Goal: Communication & Community: Participate in discussion

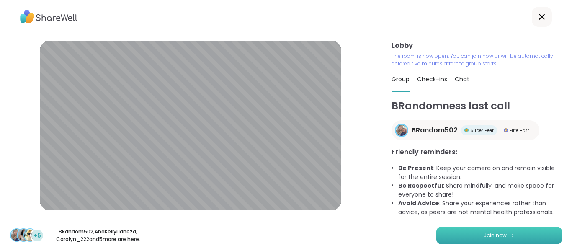
click at [473, 228] on button "Join now" at bounding box center [499, 235] width 126 height 18
click at [7, 185] on div "Lobby | Default - Microphone Array (Intel® Smart Sound Technology for Digital M…" at bounding box center [190, 126] width 381 height 185
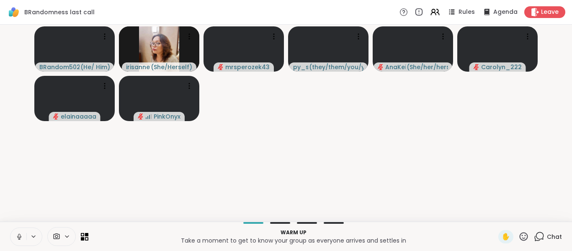
click at [19, 237] on icon at bounding box center [19, 236] width 2 height 4
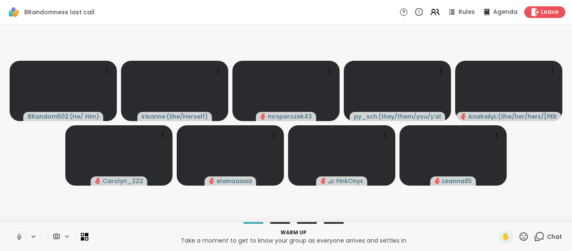
click at [19, 237] on icon at bounding box center [19, 237] width 8 height 8
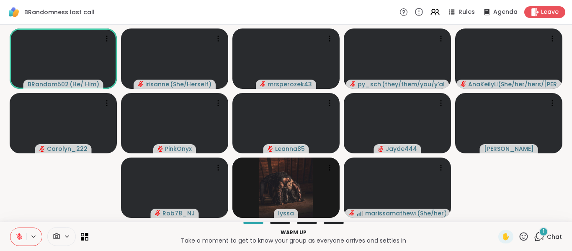
click at [89, 193] on video-player-container "BRandom502 ( He/ Him ) irisanne ( She/Herself ) mrsperozek43 py_sch ( they/them…" at bounding box center [286, 123] width 562 height 190
click at [534, 237] on icon at bounding box center [539, 236] width 10 height 10
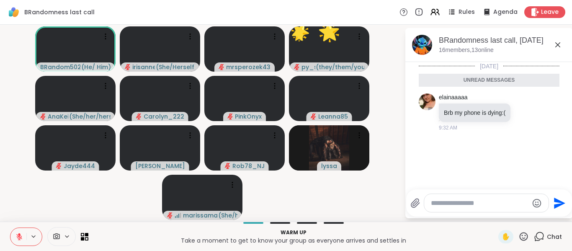
click at [560, 45] on icon at bounding box center [558, 45] width 10 height 10
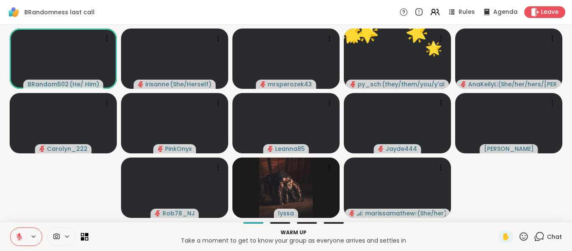
click at [519, 234] on icon at bounding box center [523, 236] width 10 height 10
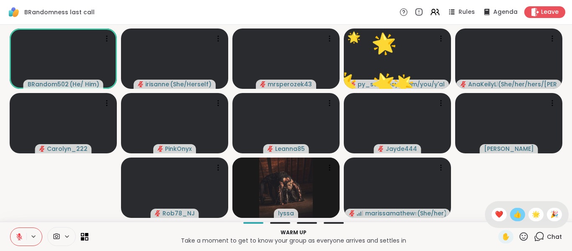
click at [513, 218] on span "👍" at bounding box center [517, 214] width 8 height 10
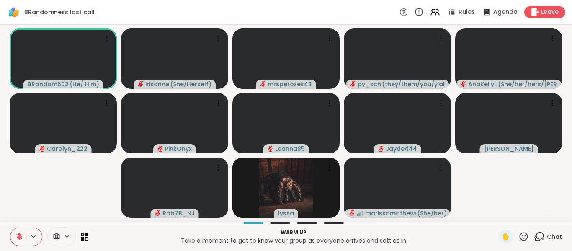
click at [49, 213] on video-player-container "BRandom502 ( He/ Him ) irisanne ( She/Herself ) mrsperozek43 py_sch ( they/them…" at bounding box center [286, 123] width 562 height 190
click at [15, 238] on button at bounding box center [18, 237] width 16 height 18
click at [13, 235] on button at bounding box center [18, 237] width 16 height 18
click at [47, 196] on video-player-container "BRandom502 ( He/ Him ) irisanne ( She/Herself ) mrsperozek43 py_sch ( they/them…" at bounding box center [286, 123] width 562 height 190
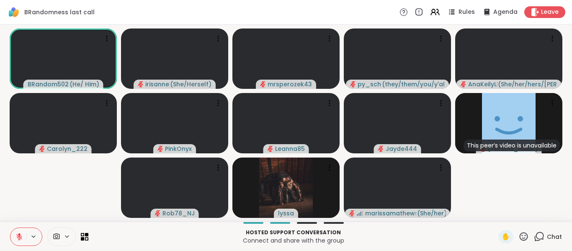
click at [49, 195] on video-player-container "BRandom502 ( He/ Him ) irisanne ( She/Herself ) mrsperozek43 py_sch ( they/them…" at bounding box center [286, 123] width 562 height 190
click at [40, 193] on video-player-container "BRandom502 ( He/ Him ) irisanne ( She/Herself ) mrsperozek43 py_sch ( they/them…" at bounding box center [286, 123] width 562 height 190
click at [24, 238] on button at bounding box center [18, 237] width 16 height 18
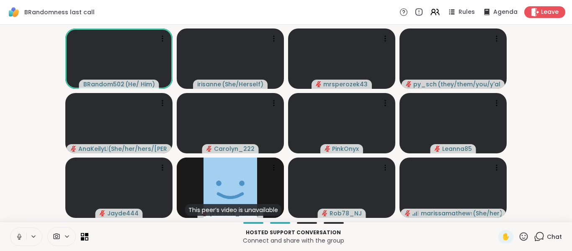
click at [18, 239] on icon at bounding box center [19, 237] width 8 height 8
click at [17, 239] on icon at bounding box center [19, 237] width 8 height 8
click at [17, 239] on icon at bounding box center [18, 237] width 8 height 8
click at [496, 167] on icon at bounding box center [496, 167] width 8 height 8
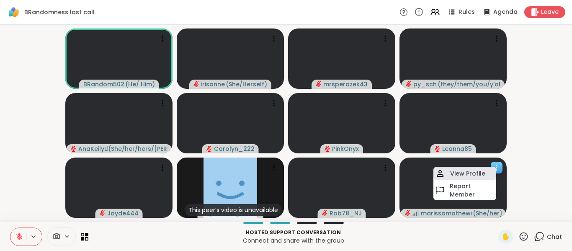
click at [481, 176] on h4 "View Profile" at bounding box center [467, 173] width 35 height 8
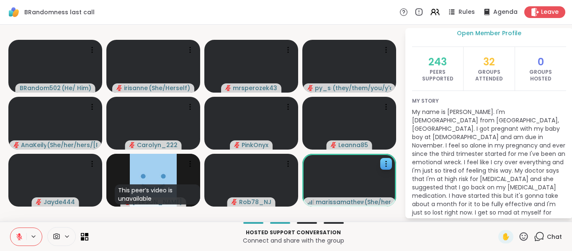
scroll to position [82, 0]
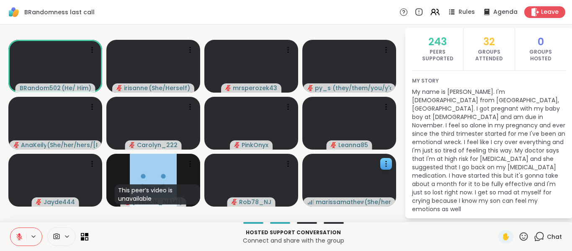
click at [396, 231] on p "Hosted support conversation" at bounding box center [293, 233] width 400 height 8
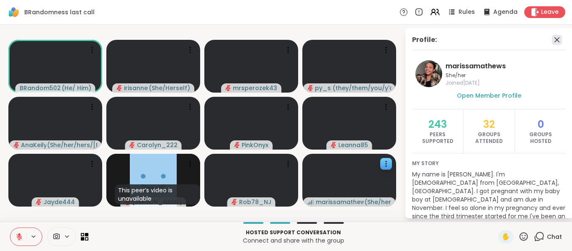
click at [552, 41] on icon at bounding box center [557, 40] width 10 height 10
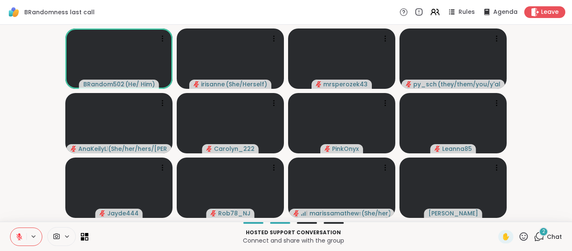
click at [534, 236] on icon at bounding box center [539, 236] width 10 height 10
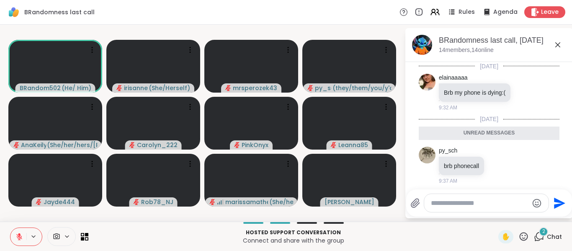
scroll to position [65, 0]
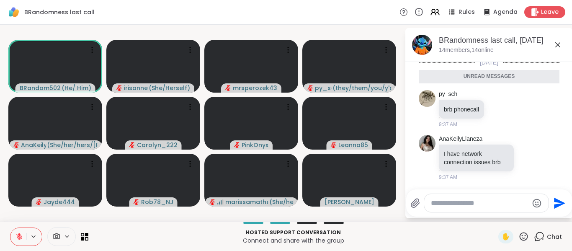
click at [496, 206] on textarea "Type your message" at bounding box center [480, 203] width 98 height 8
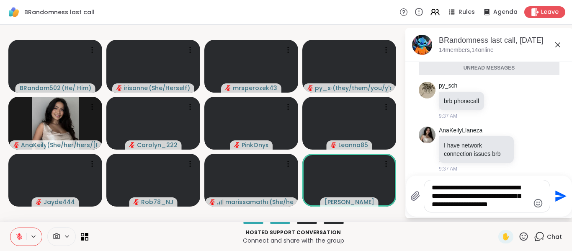
paste textarea "Type your message"
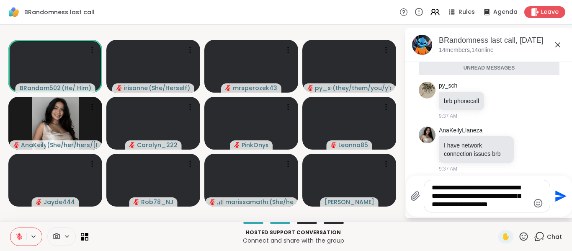
type textarea "**********"
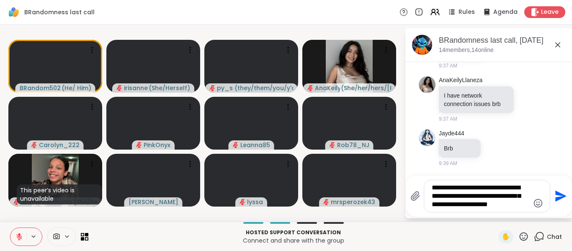
scroll to position [103, 0]
click at [520, 203] on textarea "**********" at bounding box center [481, 195] width 98 height 25
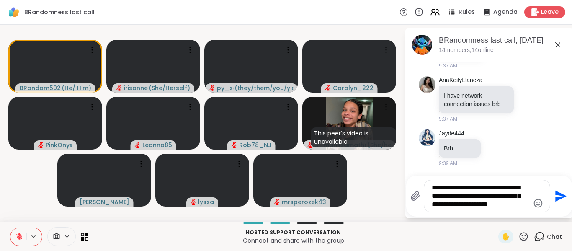
click at [524, 202] on textarea "**********" at bounding box center [481, 195] width 98 height 25
click at [522, 208] on textarea "**********" at bounding box center [481, 195] width 98 height 25
drag, startPoint x: 517, startPoint y: 203, endPoint x: 423, endPoint y: 187, distance: 94.8
click at [412, 185] on div "**********" at bounding box center [480, 196] width 140 height 33
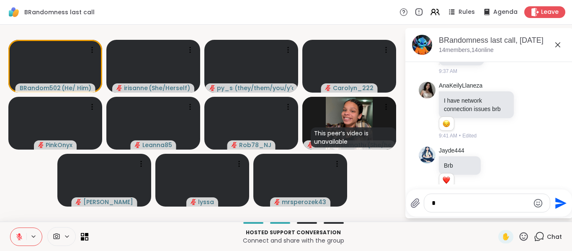
scroll to position [126, 0]
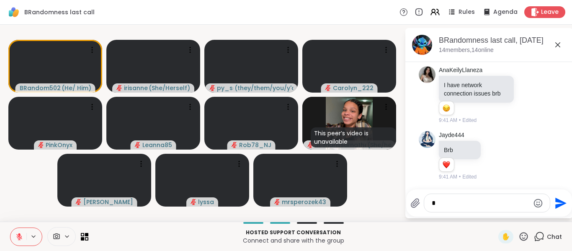
click at [472, 200] on textarea "Type your message" at bounding box center [481, 203] width 98 height 8
click at [479, 199] on textarea "Type your message" at bounding box center [481, 203] width 98 height 8
click at [563, 49] on div "BRandomness last call, Oct 10 14 members, 14 online" at bounding box center [502, 44] width 127 height 19
click at [561, 43] on icon at bounding box center [558, 45] width 10 height 10
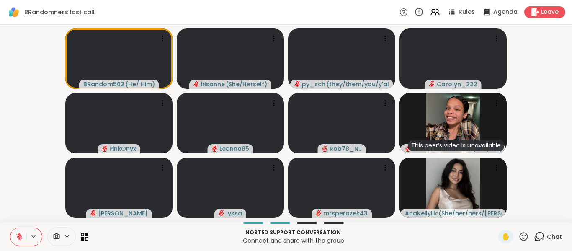
click at [547, 235] on span "Chat" at bounding box center [554, 236] width 15 height 8
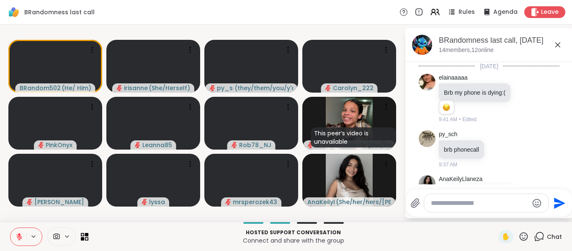
scroll to position [117, 0]
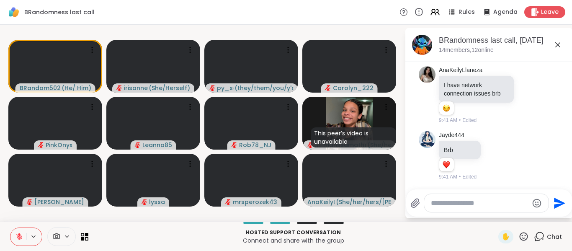
click at [486, 206] on textarea "Type your message" at bounding box center [480, 203] width 98 height 8
paste textarea "**********"
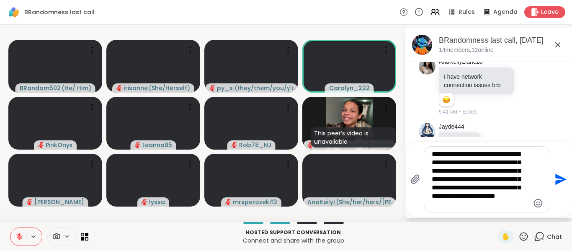
click at [493, 194] on textarea "**********" at bounding box center [481, 179] width 98 height 59
click at [516, 185] on textarea "**********" at bounding box center [481, 179] width 98 height 59
type textarea "**********"
click at [554, 180] on icon "Send" at bounding box center [559, 178] width 13 height 13
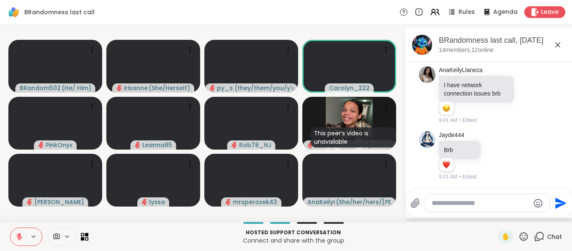
scroll to position [237, 0]
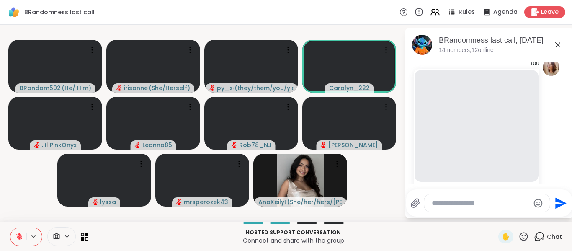
click at [554, 43] on icon at bounding box center [558, 45] width 10 height 10
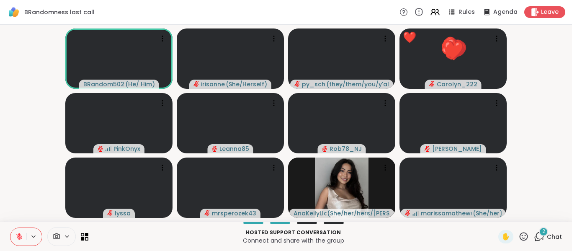
click at [26, 239] on button at bounding box center [33, 236] width 15 height 7
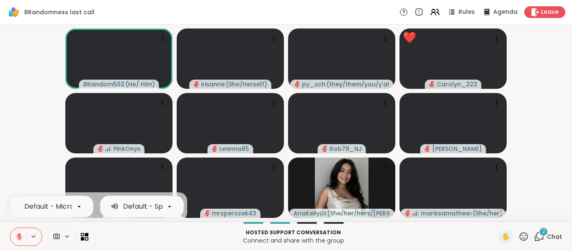
click at [19, 240] on button at bounding box center [18, 237] width 16 height 18
click at [20, 237] on icon at bounding box center [19, 237] width 8 height 8
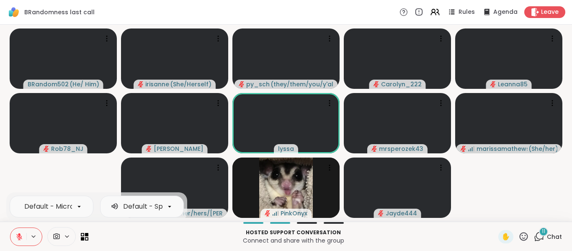
click at [31, 195] on div "Default - Microphone Array (Intel® Smart Sound Technology for Digital Microphon…" at bounding box center [96, 206] width 181 height 28
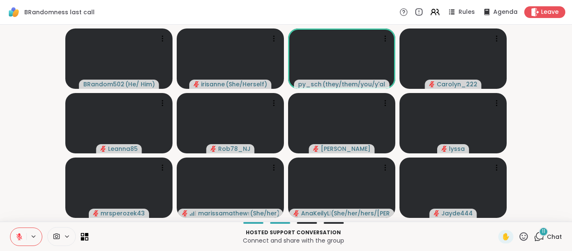
click at [534, 241] on icon at bounding box center [539, 236] width 10 height 10
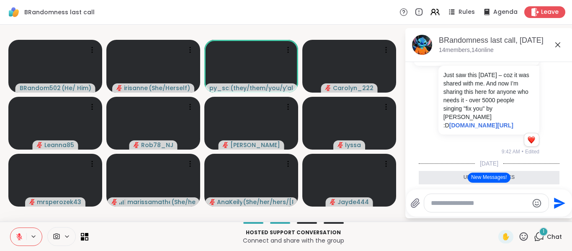
scroll to position [394, 0]
click at [556, 44] on icon at bounding box center [558, 45] width 10 height 10
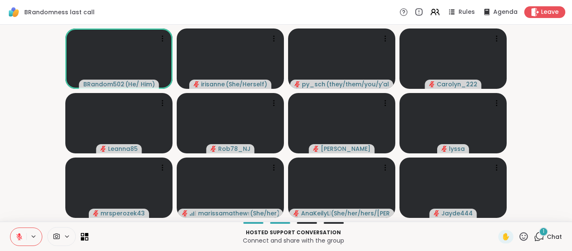
click at [536, 235] on icon at bounding box center [540, 236] width 8 height 8
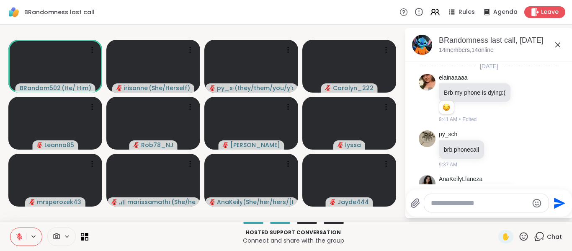
scroll to position [1149, 0]
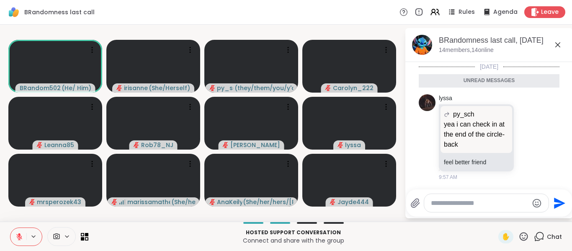
click at [556, 43] on icon at bounding box center [558, 45] width 10 height 10
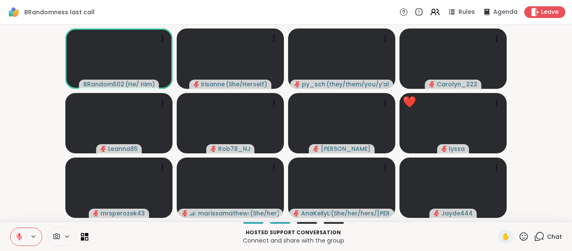
click at [521, 239] on icon at bounding box center [524, 236] width 8 height 8
click at [535, 216] on div "🌟" at bounding box center [535, 214] width 15 height 13
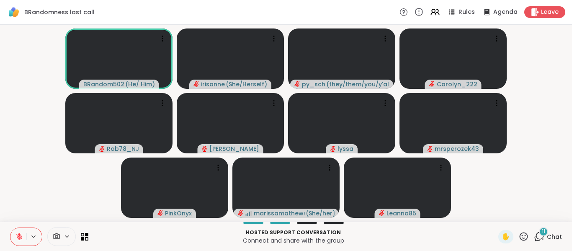
click at [16, 232] on button at bounding box center [18, 237] width 16 height 18
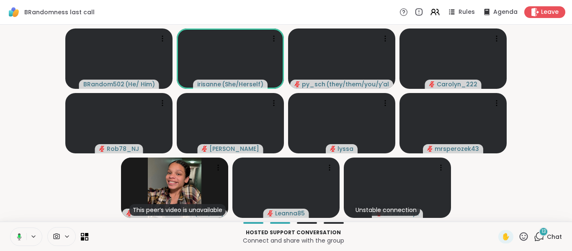
click at [16, 232] on button at bounding box center [17, 237] width 17 height 18
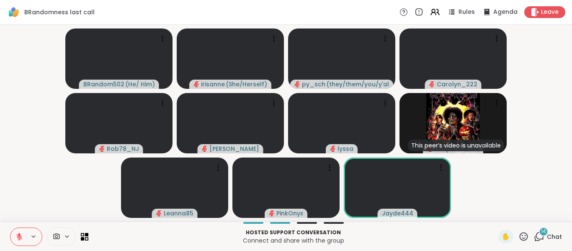
click at [27, 182] on video-player-container "BRandom502 ( He/ Him ) irisanne ( She/Herself ) py_sch ( they/them/you/y'all/i/…" at bounding box center [286, 123] width 562 height 190
click at [84, 236] on icon at bounding box center [83, 234] width 4 height 4
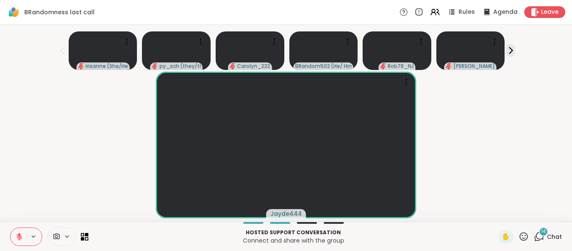
click at [15, 242] on button at bounding box center [18, 237] width 16 height 18
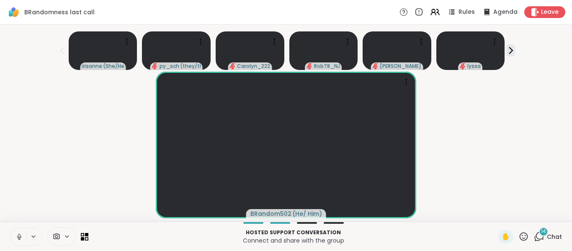
click at [14, 242] on button at bounding box center [18, 237] width 16 height 18
click at [514, 205] on div "BRandom502 ( He/ Him )" at bounding box center [286, 145] width 562 height 147
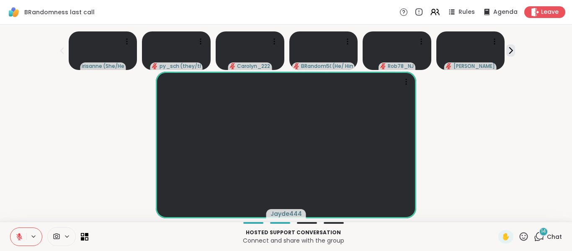
click at [18, 237] on icon at bounding box center [19, 237] width 8 height 8
click at [20, 233] on icon at bounding box center [19, 237] width 8 height 8
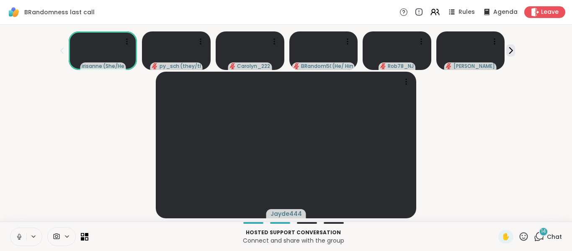
click at [20, 233] on icon at bounding box center [19, 237] width 8 height 8
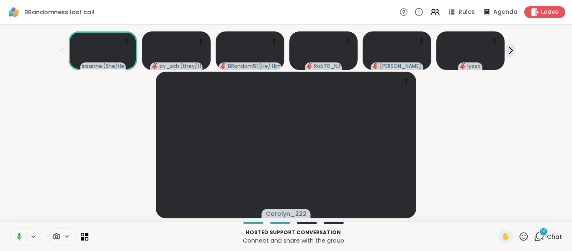
click at [20, 233] on icon at bounding box center [18, 237] width 8 height 8
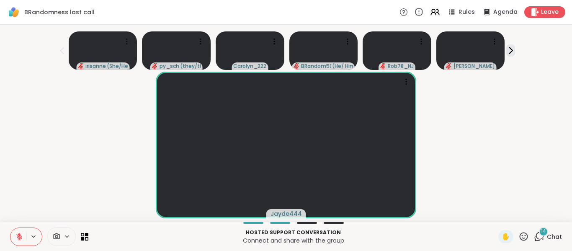
click at [23, 237] on button at bounding box center [18, 237] width 16 height 18
click at [509, 49] on icon at bounding box center [510, 51] width 3 height 6
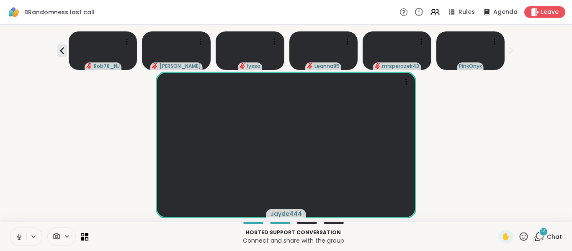
click at [15, 236] on button at bounding box center [18, 237] width 16 height 18
click at [89, 239] on div "Hosted support conversation Connect and share with the group ✋ 14 Chat" at bounding box center [286, 235] width 572 height 29
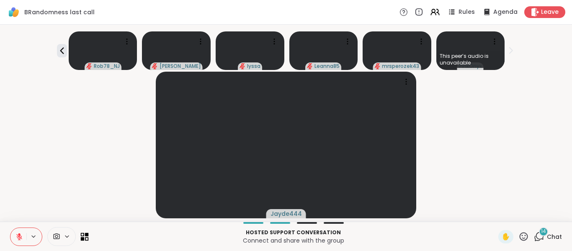
click at [88, 239] on icon at bounding box center [87, 239] width 4 height 4
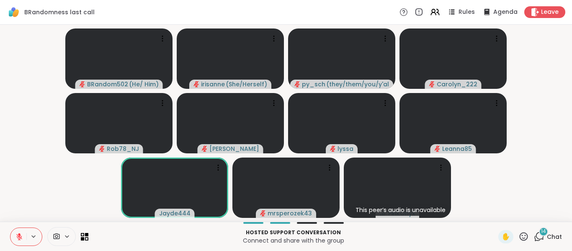
click at [22, 237] on icon at bounding box center [19, 237] width 8 height 8
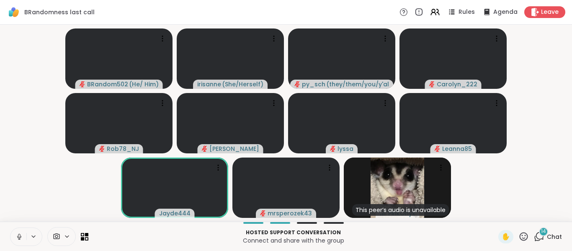
click at [22, 237] on icon at bounding box center [19, 237] width 8 height 8
click at [82, 238] on icon at bounding box center [83, 239] width 4 height 4
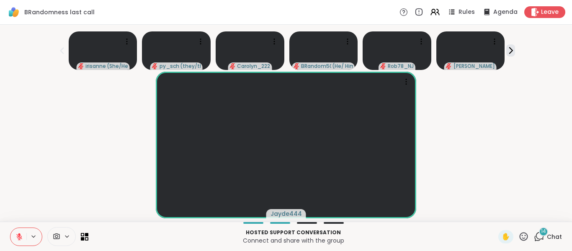
click at [14, 226] on div "Hosted support conversation Connect and share with the group ✋ 14 Chat" at bounding box center [286, 235] width 572 height 29
click at [15, 234] on icon at bounding box center [19, 237] width 8 height 8
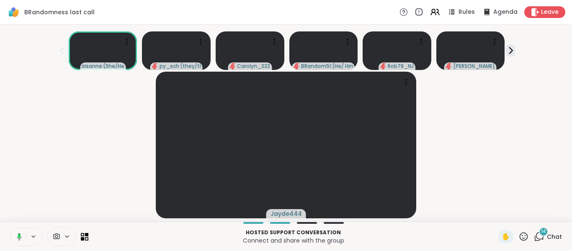
click at [15, 234] on icon at bounding box center [18, 237] width 8 height 8
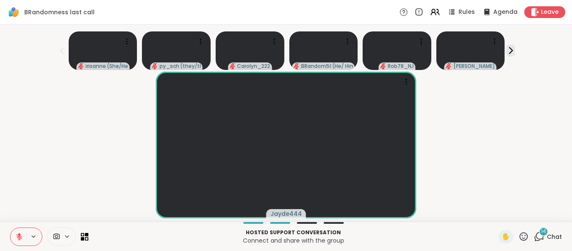
click at [15, 234] on icon at bounding box center [19, 237] width 8 height 8
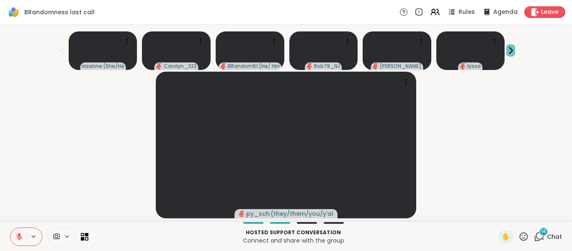
click at [509, 53] on icon at bounding box center [510, 51] width 3 height 6
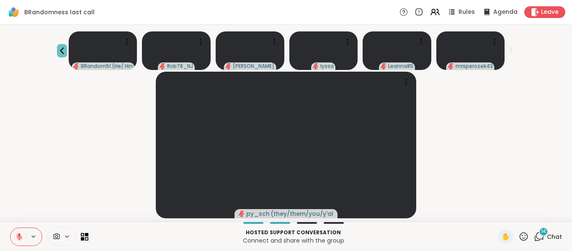
click at [60, 52] on icon at bounding box center [62, 50] width 4 height 7
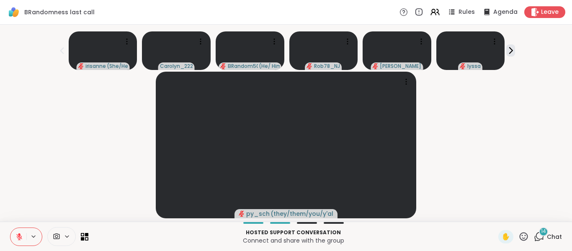
click at [59, 52] on icon at bounding box center [62, 51] width 10 height 10
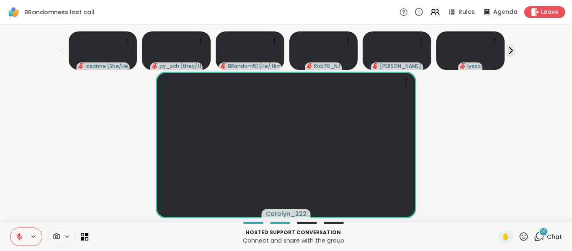
click at [59, 52] on icon at bounding box center [62, 51] width 10 height 10
click at [512, 54] on icon at bounding box center [510, 50] width 9 height 9
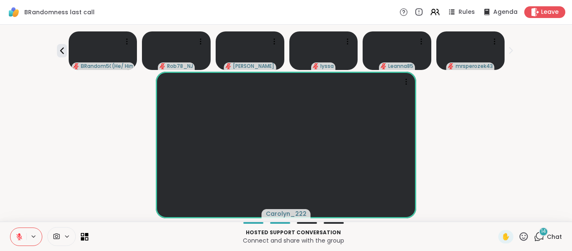
click at [512, 54] on icon at bounding box center [510, 50] width 9 height 9
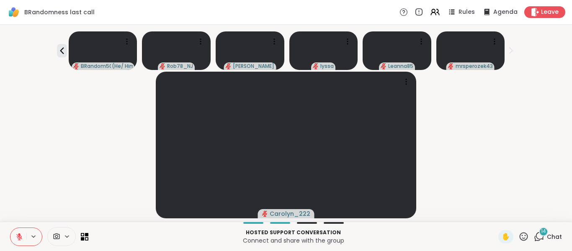
click at [18, 237] on icon at bounding box center [19, 237] width 8 height 8
click at [541, 234] on span "14" at bounding box center [543, 231] width 5 height 7
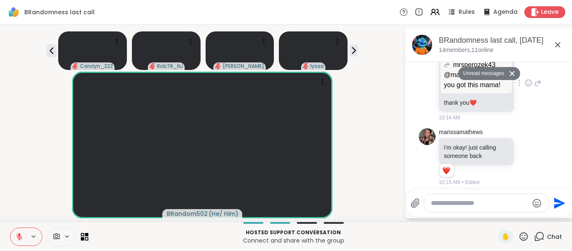
scroll to position [2084, 0]
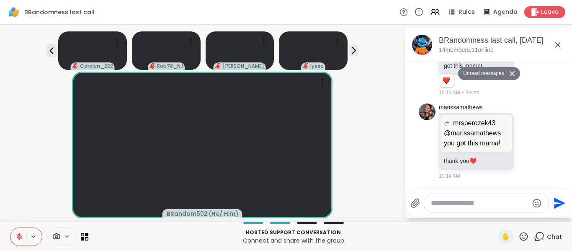
click at [18, 235] on icon at bounding box center [19, 237] width 6 height 6
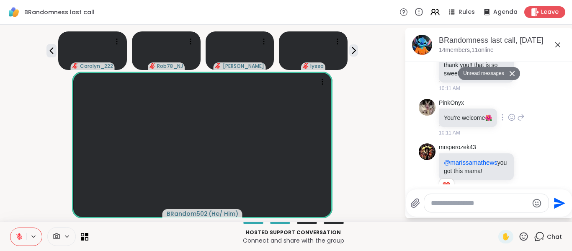
scroll to position [1802, 0]
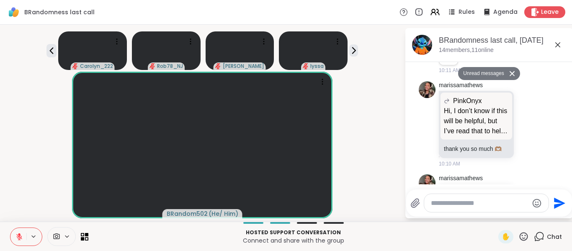
click at [34, 200] on div "BRandom502 ( He/ Him )" at bounding box center [202, 145] width 394 height 147
click at [14, 241] on button at bounding box center [18, 237] width 16 height 18
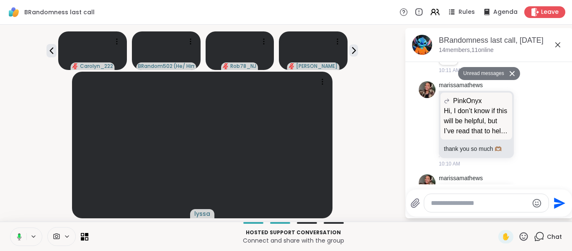
click at [17, 242] on button at bounding box center [17, 237] width 17 height 18
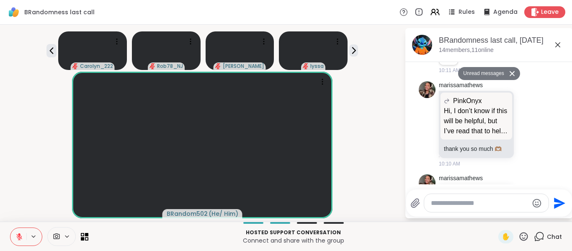
click at [553, 44] on icon at bounding box center [558, 45] width 10 height 10
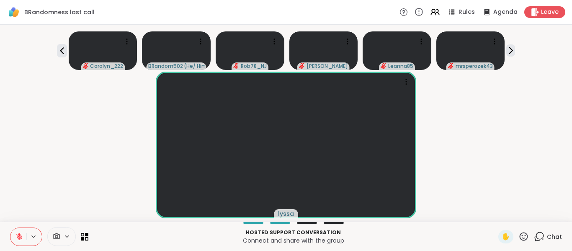
click at [16, 233] on icon at bounding box center [19, 237] width 8 height 8
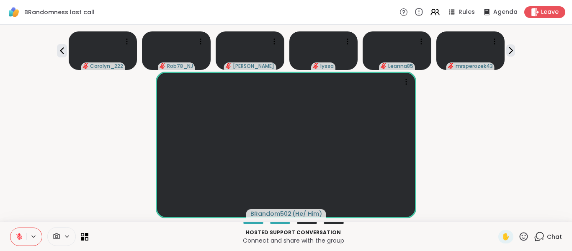
click at [16, 233] on icon at bounding box center [19, 237] width 8 height 8
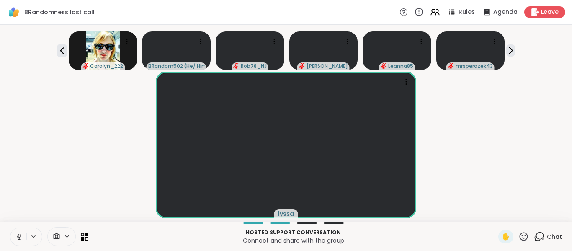
click at [16, 233] on icon at bounding box center [19, 237] width 8 height 8
click at [61, 170] on div "lyssa" at bounding box center [286, 145] width 562 height 147
click at [20, 237] on icon at bounding box center [19, 237] width 8 height 8
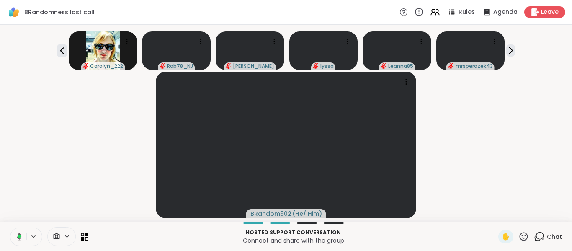
click at [20, 237] on icon at bounding box center [19, 235] width 3 height 3
click at [41, 188] on div "BRandom502 ( He/ Him )" at bounding box center [286, 145] width 562 height 147
click at [25, 239] on button at bounding box center [18, 237] width 16 height 18
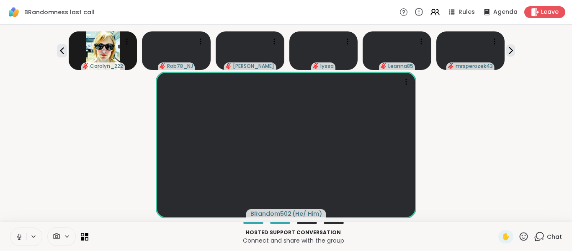
click at [25, 239] on button at bounding box center [18, 237] width 16 height 18
click at [55, 183] on div "BRandom502 ( He/ Him )" at bounding box center [286, 145] width 562 height 147
click at [62, 193] on div "BRandom502 ( He/ Him )" at bounding box center [286, 145] width 562 height 147
click at [22, 239] on icon at bounding box center [19, 237] width 8 height 8
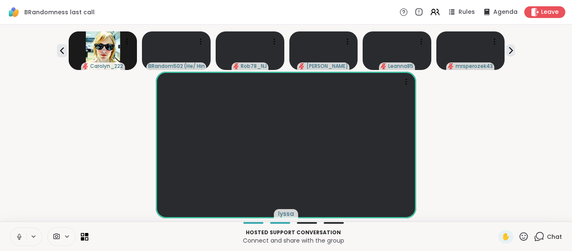
click at [22, 239] on icon at bounding box center [19, 237] width 8 height 8
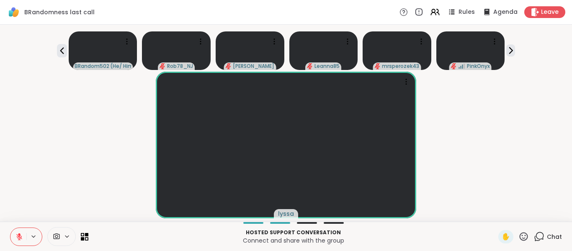
click at [22, 239] on icon at bounding box center [19, 237] width 8 height 8
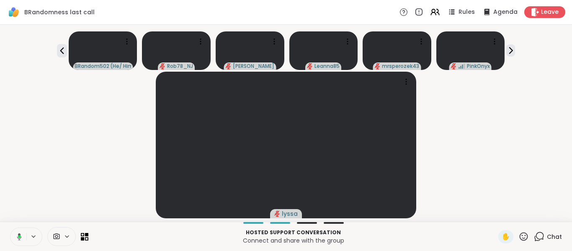
click at [18, 235] on icon at bounding box center [19, 236] width 3 height 3
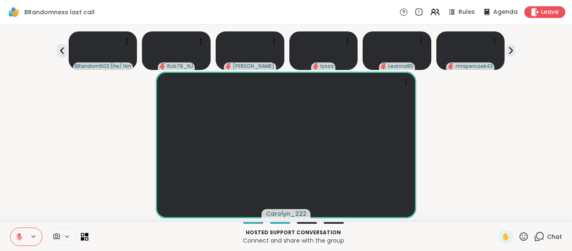
click at [18, 235] on icon at bounding box center [19, 237] width 6 height 6
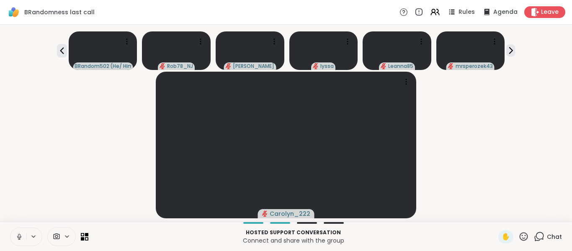
click at [18, 235] on icon at bounding box center [19, 236] width 2 height 4
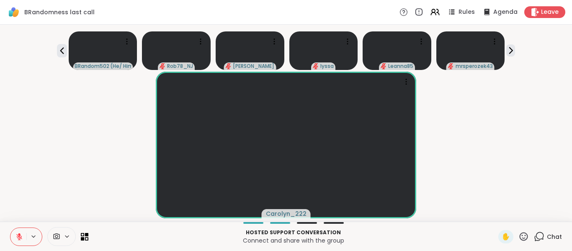
click at [18, 235] on icon at bounding box center [19, 237] width 6 height 6
click at [15, 236] on button at bounding box center [18, 237] width 16 height 18
click at [534, 234] on icon at bounding box center [539, 236] width 10 height 10
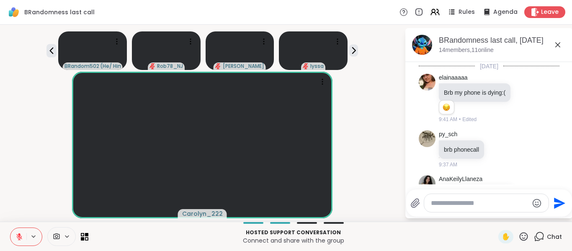
scroll to position [2392, 0]
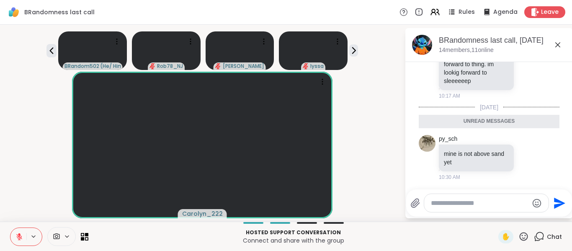
click at [502, 206] on textarea "Type your message" at bounding box center [480, 203] width 98 height 8
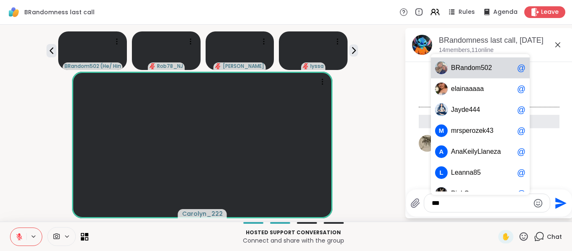
type textarea "****"
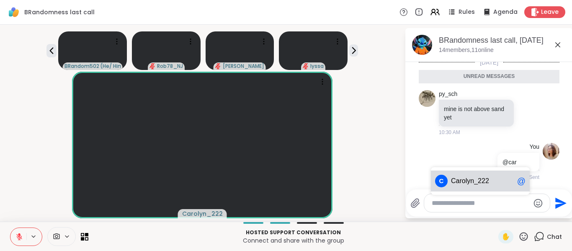
scroll to position [2417, 0]
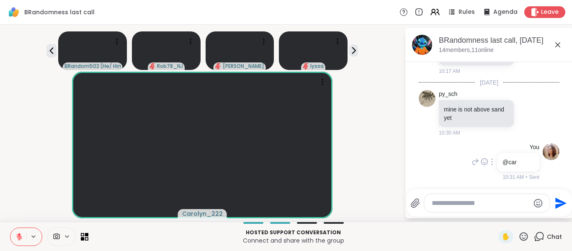
click at [488, 165] on div at bounding box center [492, 162] width 8 height 10
click at [498, 172] on icon at bounding box center [502, 174] width 8 height 8
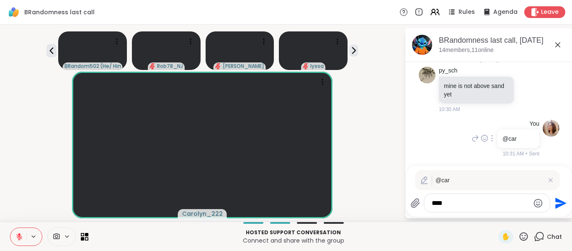
scroll to position [2437, 0]
click at [458, 203] on textarea "****" at bounding box center [481, 203] width 98 height 8
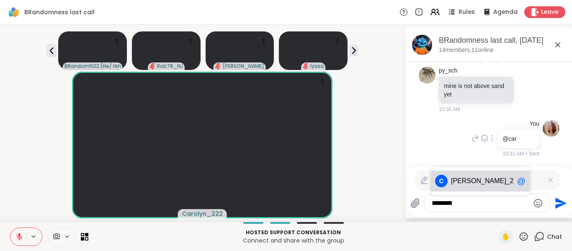
click at [469, 184] on span "Carolyn" at bounding box center [478, 181] width 55 height 8
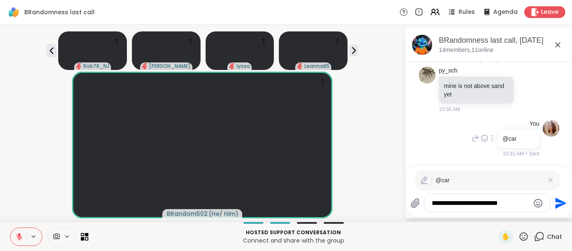
paste textarea "Type your message"
type textarea "**********"
drag, startPoint x: 512, startPoint y: 200, endPoint x: 281, endPoint y: 141, distance: 238.0
click at [281, 141] on div "Rob78_NJ Donald lyssa Leanna85 BRandom502 ( He/ Him ) BRandomness last call, Oc…" at bounding box center [286, 123] width 572 height 197
click at [488, 143] on div at bounding box center [492, 138] width 8 height 10
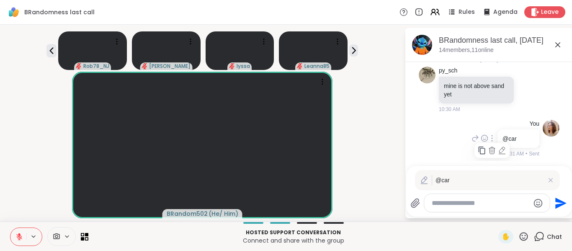
click at [479, 151] on div at bounding box center [491, 150] width 35 height 15
click at [488, 143] on div at bounding box center [492, 138] width 8 height 10
click at [498, 152] on icon at bounding box center [502, 150] width 8 height 8
click at [422, 178] on icon at bounding box center [424, 180] width 8 height 8
click at [421, 180] on icon at bounding box center [423, 180] width 5 height 6
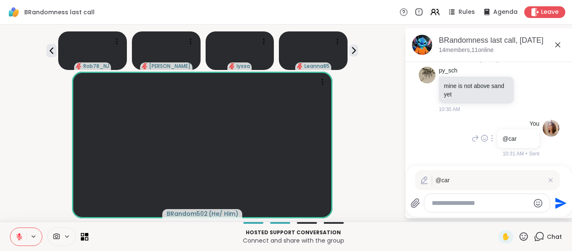
click at [555, 43] on icon at bounding box center [557, 44] width 5 height 5
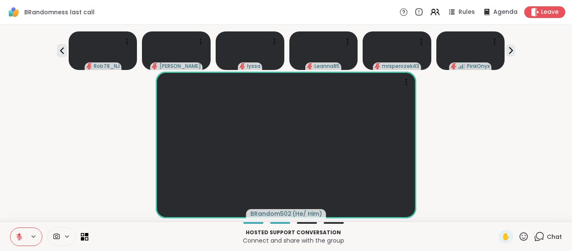
click at [540, 237] on div "Chat" at bounding box center [548, 236] width 28 height 13
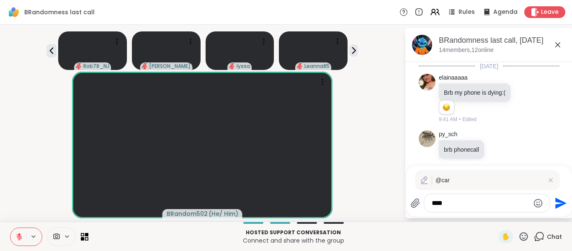
scroll to position [2432, 0]
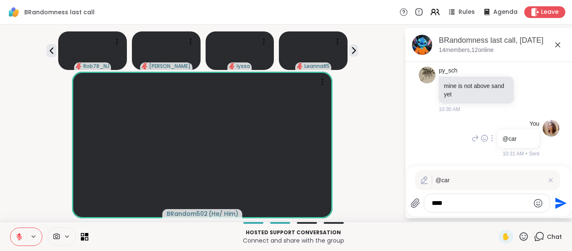
click at [491, 136] on icon at bounding box center [492, 138] width 2 height 7
click at [498, 149] on icon at bounding box center [502, 150] width 8 height 8
click at [462, 200] on textarea "****" at bounding box center [481, 203] width 98 height 8
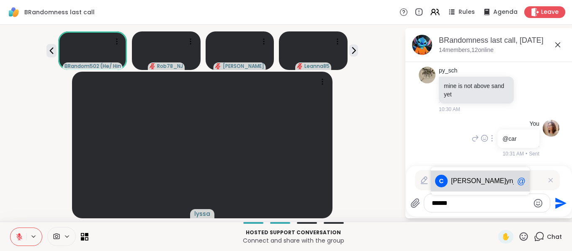
click at [506, 178] on span "yn_222" at bounding box center [517, 181] width 22 height 8
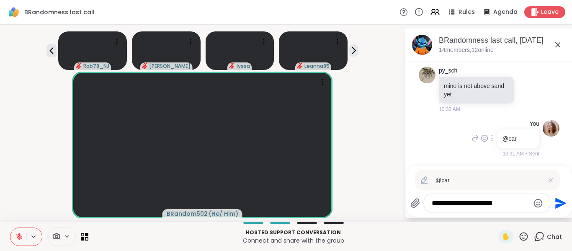
type textarea "**********"
click at [557, 205] on icon "Send" at bounding box center [559, 202] width 13 height 13
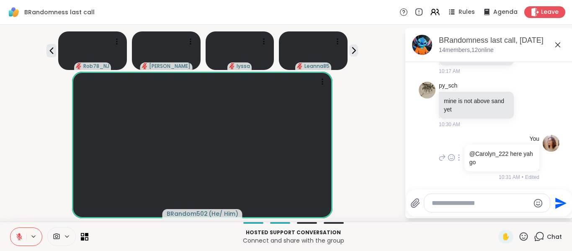
scroll to position [2417, 0]
drag, startPoint x: 557, startPoint y: 205, endPoint x: 518, endPoint y: -6, distance: 214.5
click at [518, 0] on html "BRandomness last call Rules Agenda Leave Rob78_NJ Donald lyssa Leanna85 BRandom…" at bounding box center [286, 125] width 572 height 251
click at [553, 42] on icon at bounding box center [558, 45] width 10 height 10
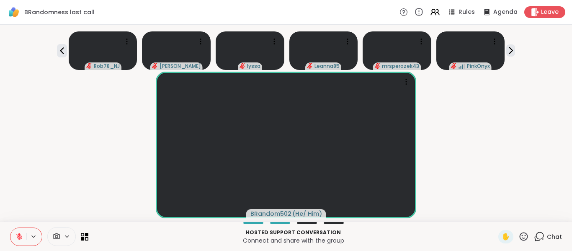
click at [518, 237] on icon at bounding box center [523, 236] width 10 height 10
click at [534, 237] on icon at bounding box center [539, 236] width 10 height 10
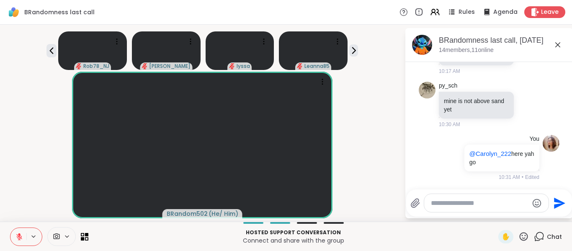
click at [502, 200] on textarea "Type your message" at bounding box center [480, 203] width 98 height 8
paste textarea "**********"
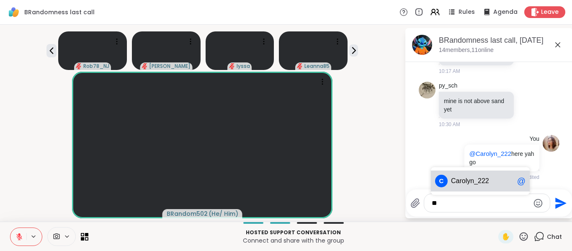
type textarea "*"
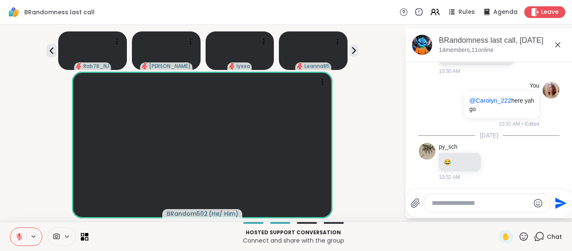
scroll to position [2470, 0]
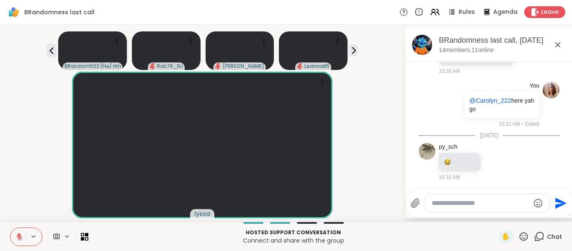
click at [450, 203] on textarea "Type your message" at bounding box center [481, 203] width 98 height 8
paste textarea "**********"
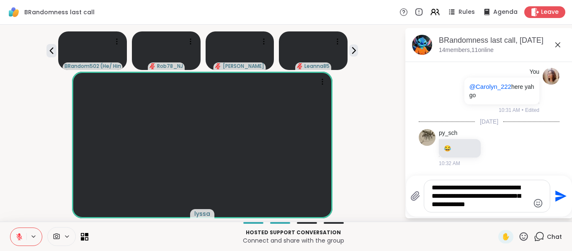
type textarea "**********"
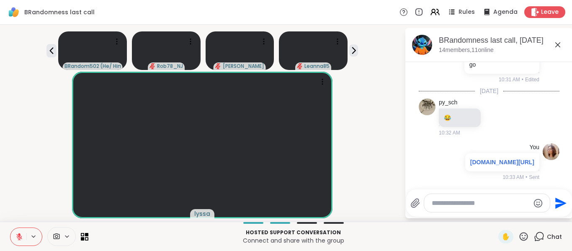
scroll to position [2539, 0]
click at [482, 159] on link "washingtonpost.com/documents/f86dd56a-de7f-4943-af4a-84819111b727.pdf" at bounding box center [502, 162] width 64 height 7
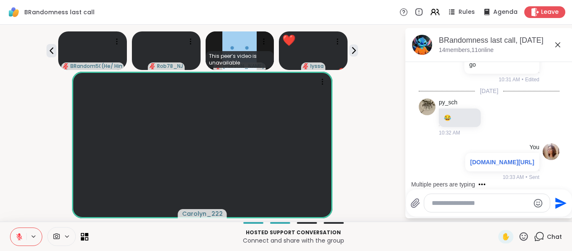
click at [561, 44] on icon at bounding box center [558, 45] width 10 height 10
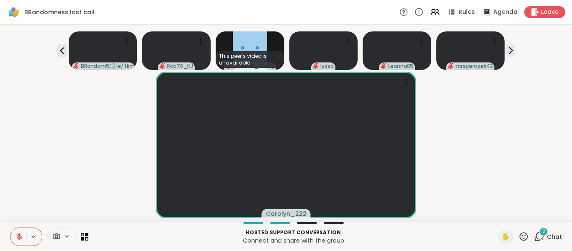
click at [536, 240] on icon at bounding box center [539, 236] width 10 height 10
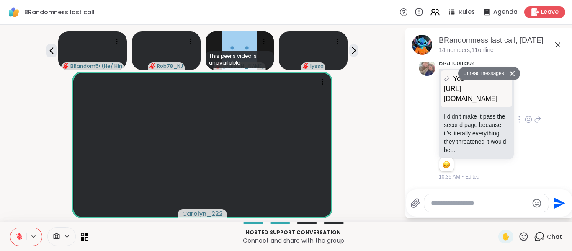
scroll to position [2731, 0]
click at [25, 242] on button at bounding box center [18, 237] width 16 height 18
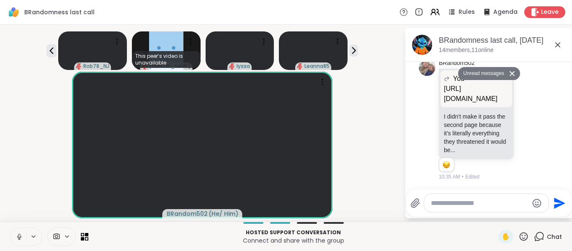
click at [25, 242] on button at bounding box center [18, 237] width 16 height 18
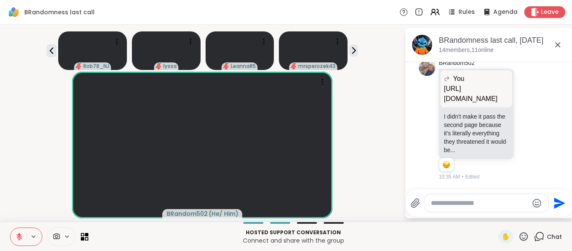
click at [25, 242] on button at bounding box center [18, 237] width 16 height 18
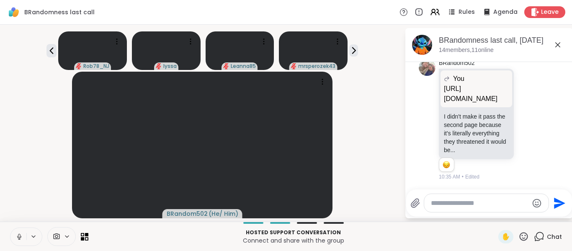
click at [25, 242] on button at bounding box center [18, 237] width 16 height 18
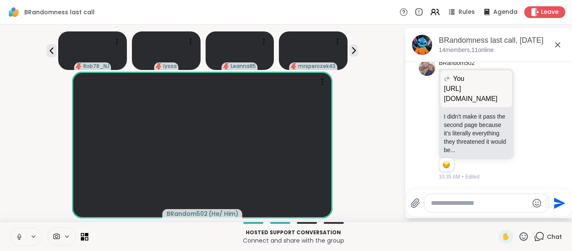
click at [24, 245] on div at bounding box center [26, 236] width 32 height 18
click at [22, 242] on button at bounding box center [18, 237] width 16 height 18
click at [525, 123] on icon at bounding box center [529, 119] width 8 height 8
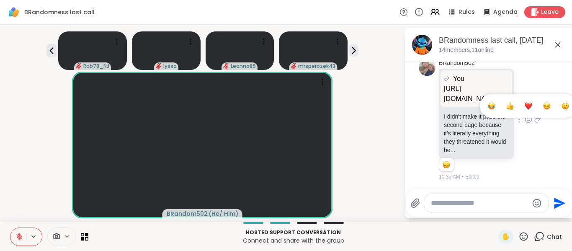
click at [543, 110] on div "Select Reaction: Sad" at bounding box center [547, 106] width 8 height 8
click at [16, 242] on button at bounding box center [18, 237] width 16 height 18
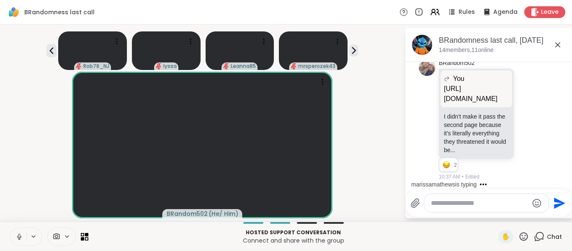
click at [16, 242] on button at bounding box center [18, 237] width 16 height 18
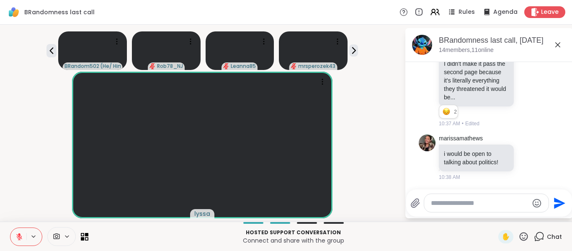
scroll to position [2793, 0]
click at [525, 155] on icon at bounding box center [528, 157] width 6 height 6
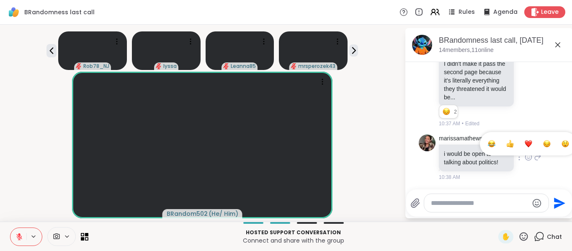
click at [502, 144] on button "Select Reaction: Thumbs up" at bounding box center [510, 143] width 17 height 17
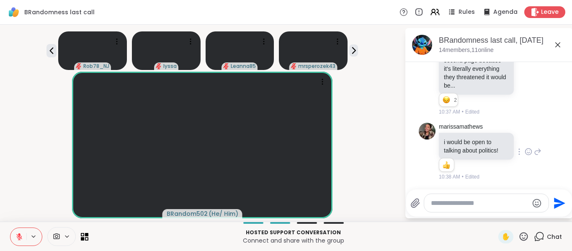
scroll to position [2805, 0]
click at [16, 232] on button at bounding box center [18, 237] width 16 height 18
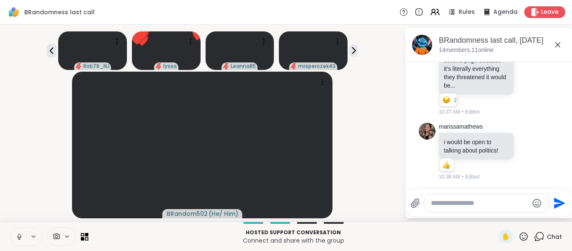
click at [23, 237] on button at bounding box center [18, 237] width 16 height 18
click at [534, 153] on icon at bounding box center [538, 152] width 8 height 10
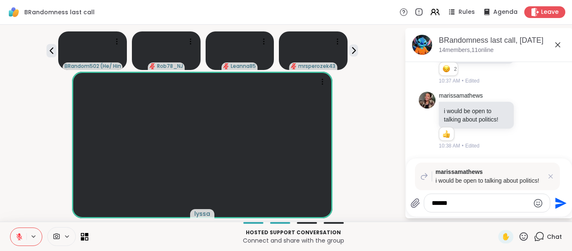
type textarea "*******"
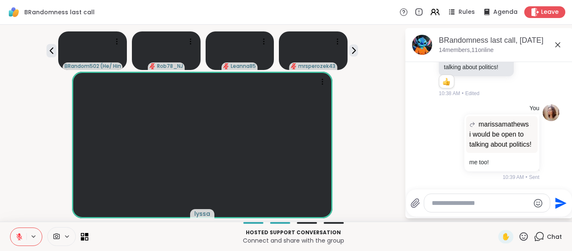
scroll to position [2899, 0]
click at [14, 234] on button at bounding box center [18, 237] width 16 height 18
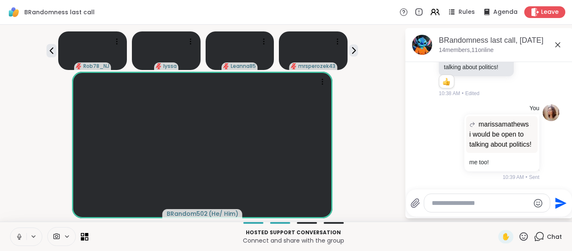
click at [14, 234] on button at bounding box center [18, 237] width 16 height 18
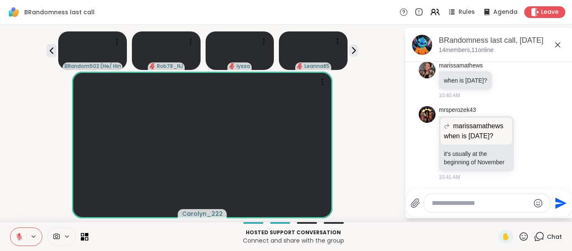
scroll to position [3035, 0]
click at [561, 43] on icon at bounding box center [558, 45] width 10 height 10
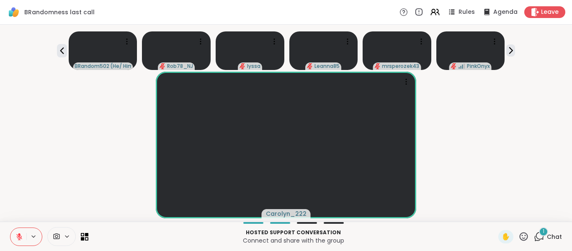
click at [80, 197] on div "Carolyn_222" at bounding box center [286, 145] width 562 height 147
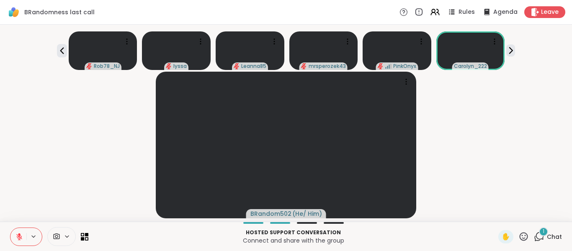
click at [534, 237] on icon at bounding box center [539, 236] width 10 height 10
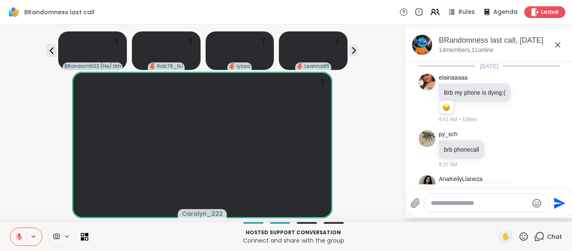
scroll to position [3132, 0]
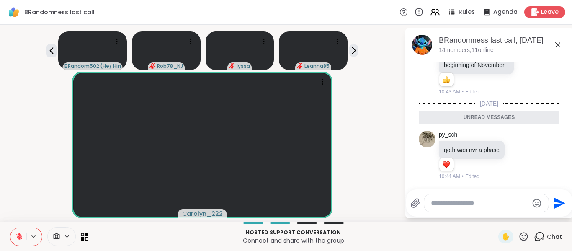
click at [557, 40] on icon at bounding box center [558, 45] width 10 height 10
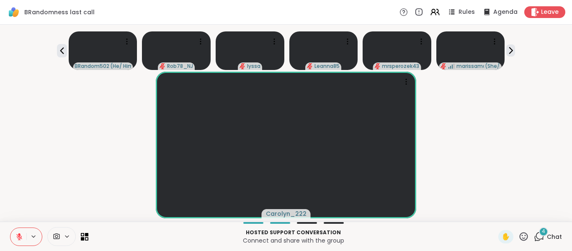
click at [534, 235] on icon at bounding box center [539, 236] width 10 height 10
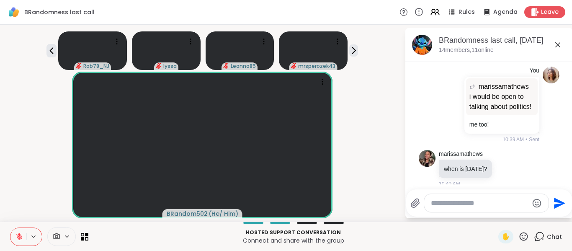
scroll to position [2788, 0]
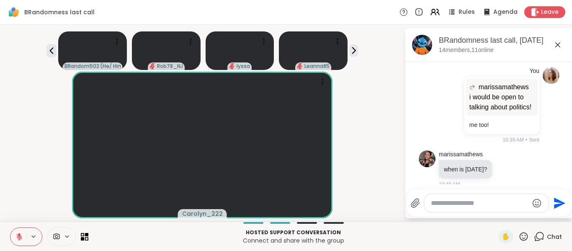
click at [518, 234] on icon at bounding box center [523, 236] width 10 height 10
click at [532, 213] on span "🌟" at bounding box center [536, 214] width 8 height 10
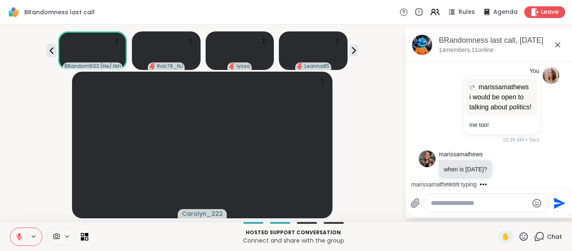
click at [558, 45] on icon at bounding box center [557, 44] width 5 height 5
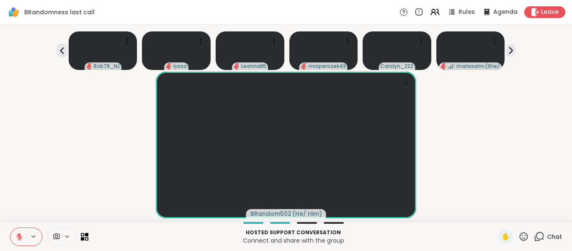
click at [56, 60] on div "Rob78_NJ lyssa Leanna85 mrsperozek43 Carolyn_222 marissamathews ( She/her )" at bounding box center [286, 49] width 562 height 42
click at [58, 59] on div "Rob78_NJ lyssa Leanna85 mrsperozek43 Carolyn_222 marissamathews ( She/her )" at bounding box center [286, 49] width 562 height 42
click at [58, 52] on icon at bounding box center [62, 51] width 10 height 10
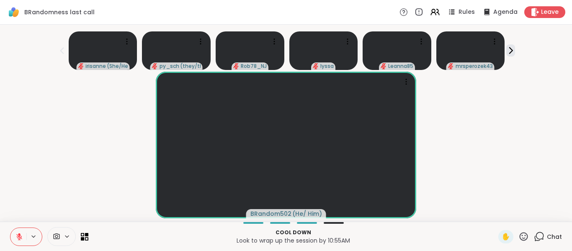
click at [18, 144] on div "BRandom502 ( He/ Him )" at bounding box center [286, 145] width 562 height 147
click at [14, 239] on button at bounding box center [18, 237] width 16 height 18
click at [14, 240] on button at bounding box center [18, 237] width 16 height 18
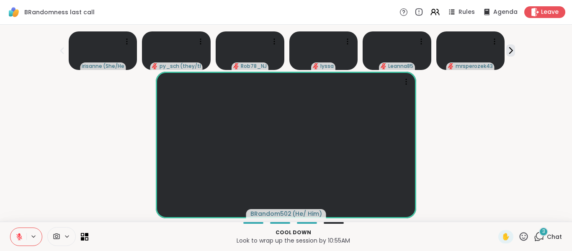
click at [15, 235] on button at bounding box center [18, 237] width 16 height 18
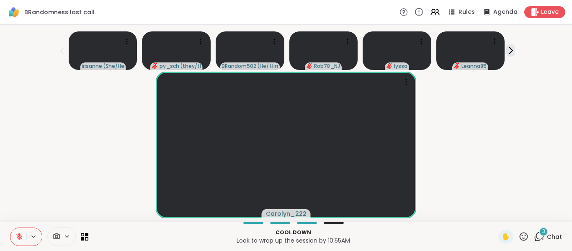
click at [34, 177] on div "Carolyn_222" at bounding box center [286, 145] width 562 height 147
click at [14, 243] on button at bounding box center [18, 237] width 16 height 18
click at [14, 243] on button at bounding box center [17, 237] width 17 height 18
click at [14, 243] on button at bounding box center [18, 237] width 16 height 18
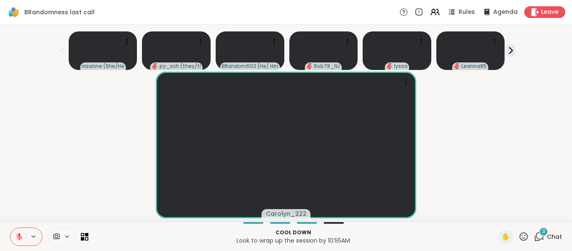
click at [14, 243] on button at bounding box center [18, 237] width 16 height 18
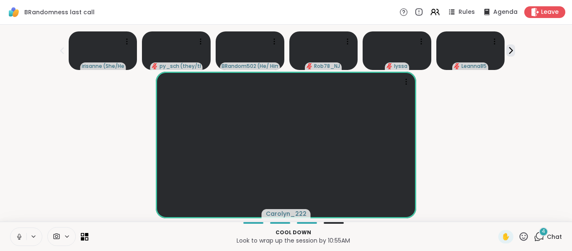
click at [14, 243] on button at bounding box center [18, 237] width 16 height 18
click at [33, 139] on div "Carolyn_222" at bounding box center [286, 145] width 562 height 147
click at [69, 175] on div "Carolyn_222" at bounding box center [286, 145] width 562 height 147
click at [14, 236] on button at bounding box center [18, 237] width 16 height 18
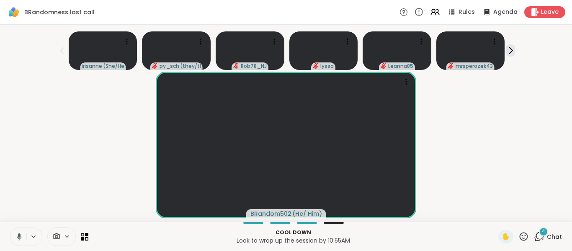
click at [14, 236] on button at bounding box center [17, 237] width 17 height 18
click at [542, 234] on span "4" at bounding box center [543, 231] width 3 height 7
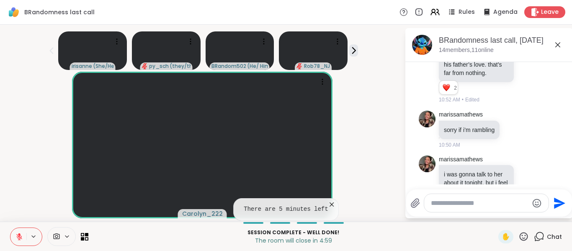
scroll to position [3446, 0]
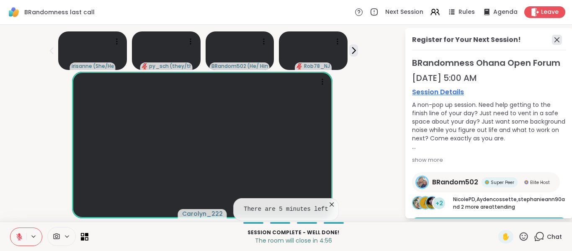
click at [552, 41] on icon at bounding box center [557, 40] width 10 height 10
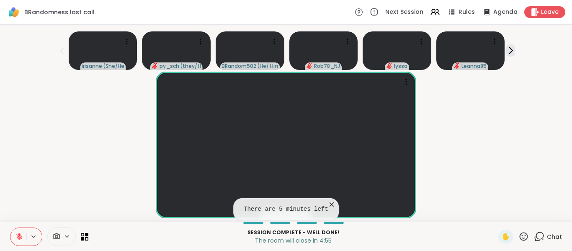
click at [534, 236] on icon at bounding box center [539, 236] width 10 height 10
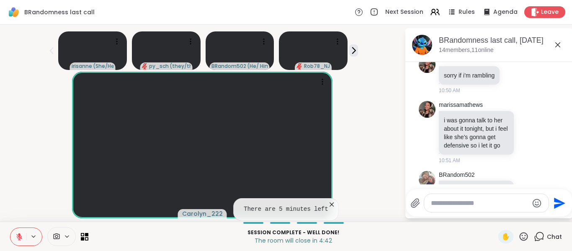
scroll to position [3472, 0]
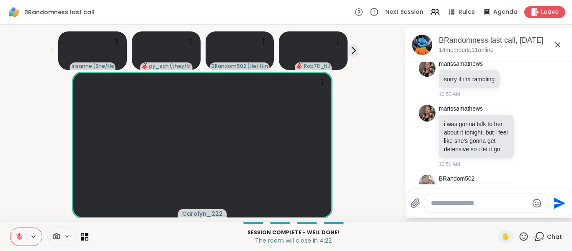
scroll to position [3467, 0]
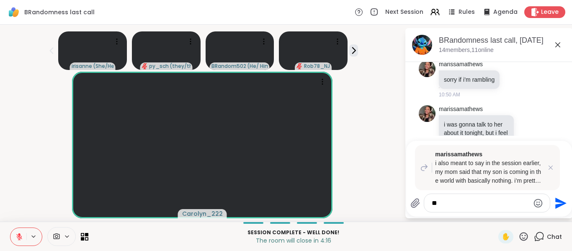
type textarea "*"
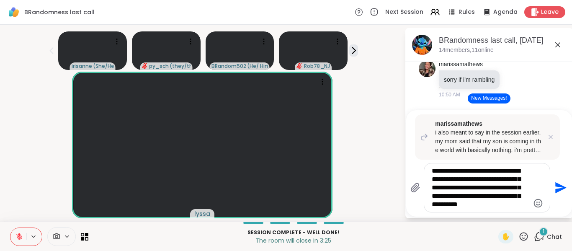
type textarea "**********"
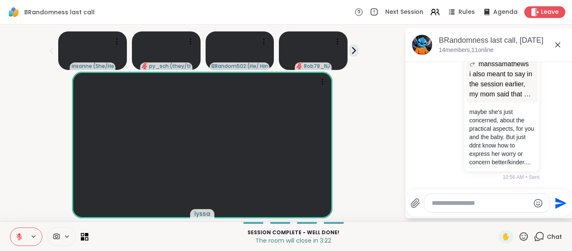
scroll to position [3980, 0]
click at [23, 234] on icon at bounding box center [19, 237] width 8 height 8
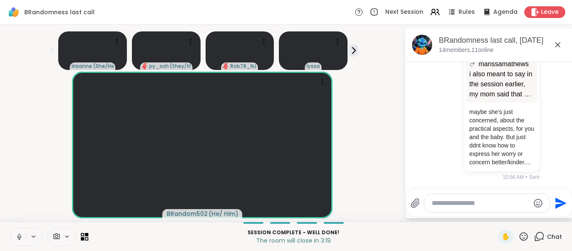
click at [23, 234] on icon at bounding box center [19, 237] width 8 height 8
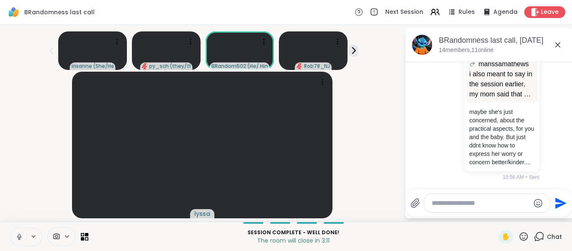
drag, startPoint x: 23, startPoint y: 234, endPoint x: 341, endPoint y: 176, distance: 323.3
click at [341, 176] on div "lyssa" at bounding box center [202, 145] width 394 height 147
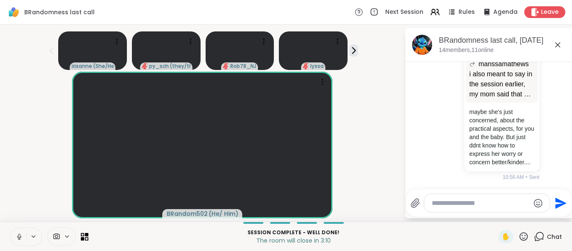
click at [18, 238] on icon at bounding box center [19, 237] width 8 height 8
click at [555, 45] on icon at bounding box center [557, 44] width 5 height 5
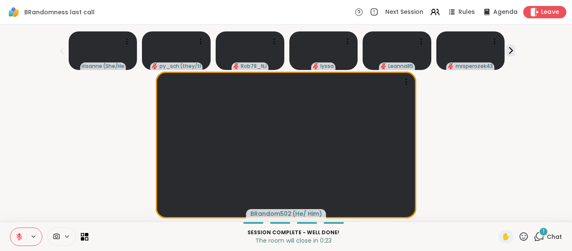
click at [541, 8] on span "Leave" at bounding box center [550, 12] width 18 height 9
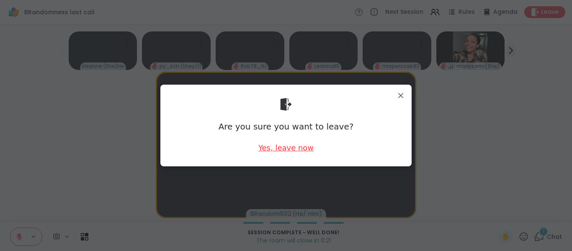
click at [304, 146] on div "Yes, leave now" at bounding box center [285, 147] width 55 height 10
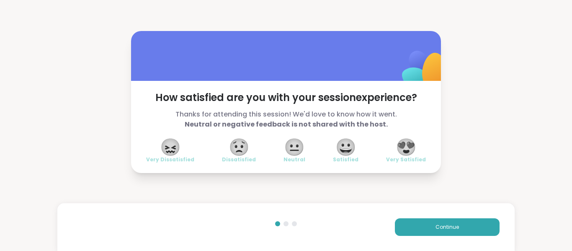
click at [415, 149] on span "😍" at bounding box center [406, 146] width 21 height 15
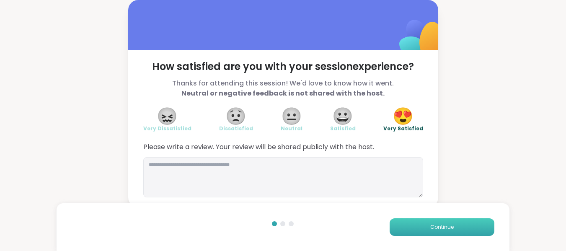
click at [473, 228] on button "Continue" at bounding box center [441, 227] width 105 height 18
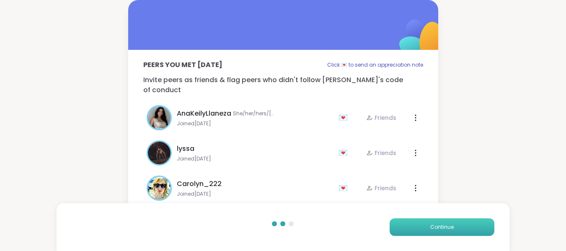
click at [473, 228] on button "Continue" at bounding box center [441, 227] width 105 height 18
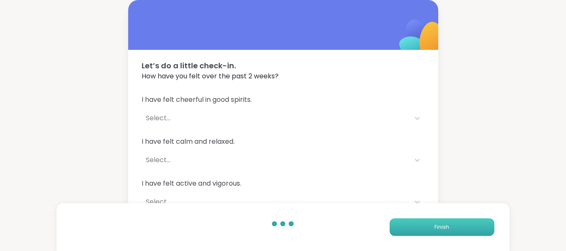
click at [473, 228] on button "Finish" at bounding box center [441, 227] width 105 height 18
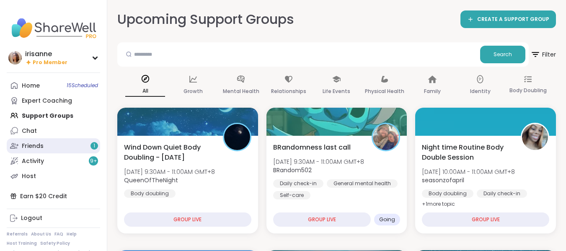
click at [52, 141] on link "Friends 1" at bounding box center [53, 145] width 93 height 15
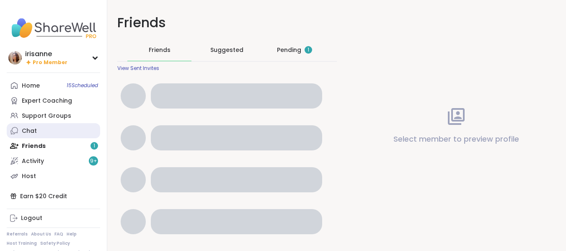
click at [58, 133] on link "Chat" at bounding box center [53, 130] width 93 height 15
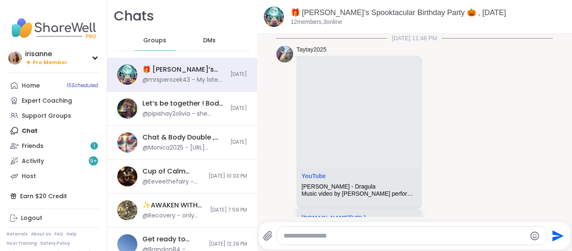
scroll to position [567, 0]
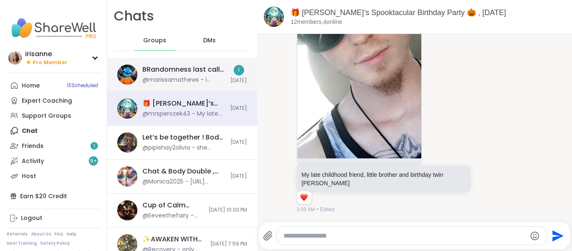
click at [185, 79] on div "@marissamathews - i agree" at bounding box center [183, 80] width 83 height 8
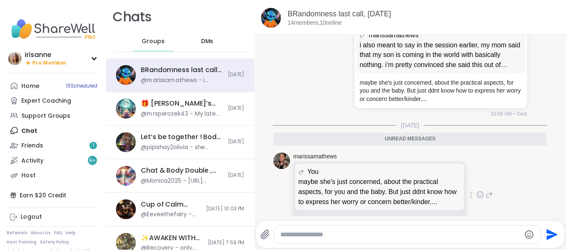
scroll to position [3189, 0]
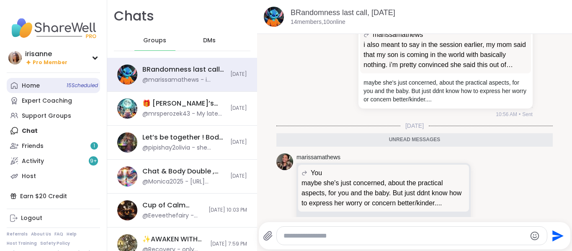
click at [38, 86] on div "Home 15 Scheduled" at bounding box center [31, 86] width 18 height 8
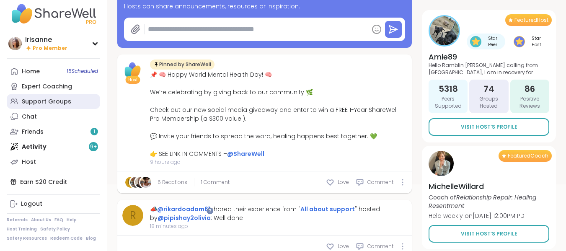
click at [49, 102] on div "Support Groups" at bounding box center [46, 102] width 49 height 8
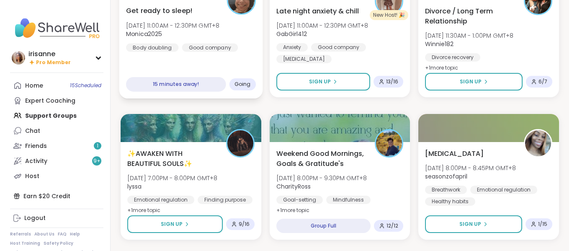
scroll to position [376, 0]
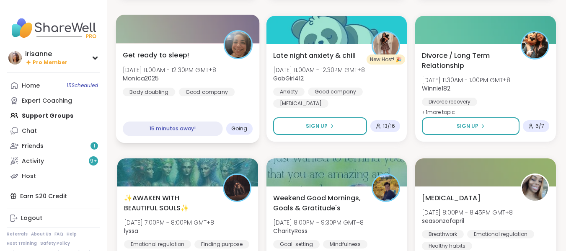
click at [220, 96] on div "Get ready to sleep! Sat, Oct 11 | 11:00AM - 12:30PM GMT+8 Monica2025 Body doubl…" at bounding box center [187, 93] width 143 height 100
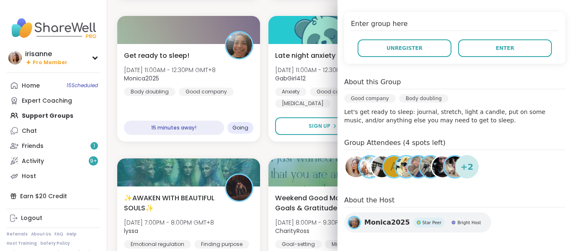
scroll to position [168, 0]
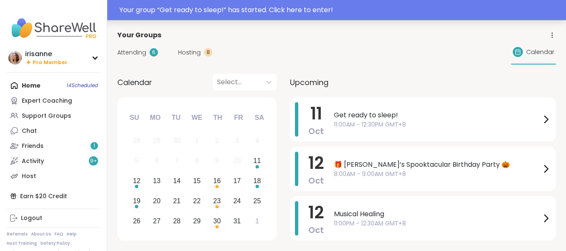
click at [176, 8] on div "Your group “ Get ready to sleep! ” has started. Click here to enter!" at bounding box center [339, 10] width 441 height 10
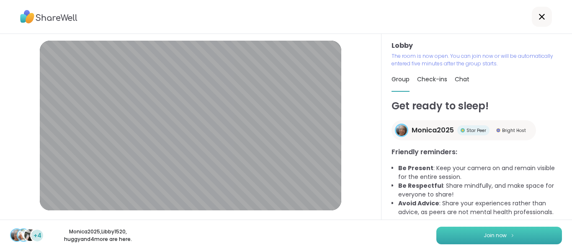
click at [536, 236] on button "Join now" at bounding box center [499, 235] width 126 height 18
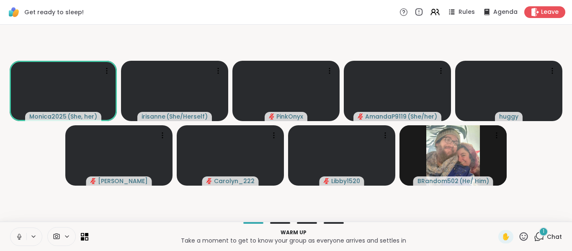
click at [16, 233] on icon at bounding box center [19, 237] width 8 height 8
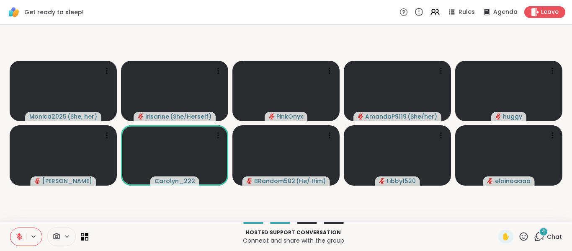
click at [539, 234] on div "4" at bounding box center [543, 231] width 9 height 9
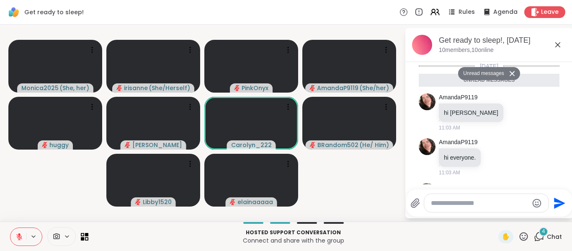
scroll to position [101, 0]
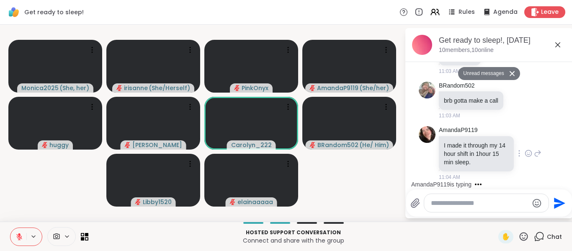
click at [534, 156] on icon at bounding box center [538, 153] width 8 height 10
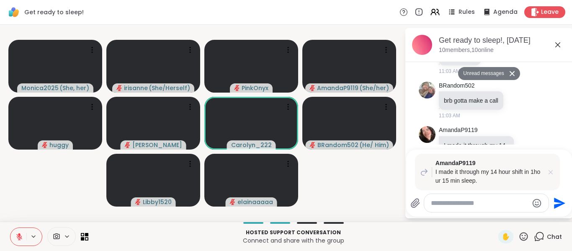
click at [550, 168] on icon at bounding box center [550, 172] width 8 height 8
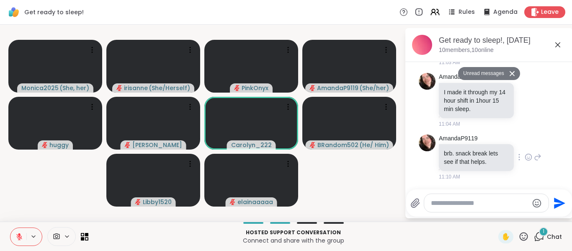
scroll to position [134, 0]
click at [525, 159] on icon at bounding box center [529, 157] width 8 height 8
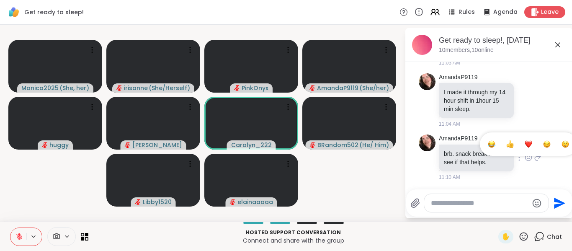
click at [561, 140] on div "Select Reaction: Astonished" at bounding box center [565, 144] width 8 height 8
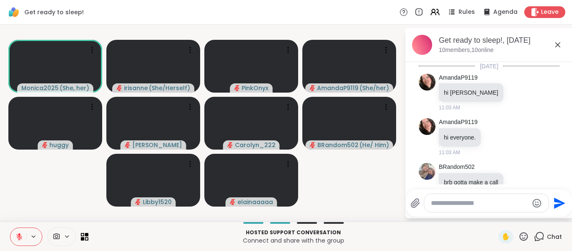
scroll to position [0, 0]
click at [561, 49] on icon at bounding box center [558, 45] width 10 height 10
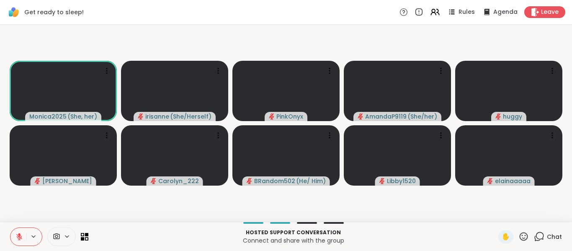
click at [14, 231] on button at bounding box center [18, 237] width 16 height 18
click at [12, 230] on button at bounding box center [18, 237] width 16 height 18
click at [15, 235] on button at bounding box center [18, 237] width 16 height 18
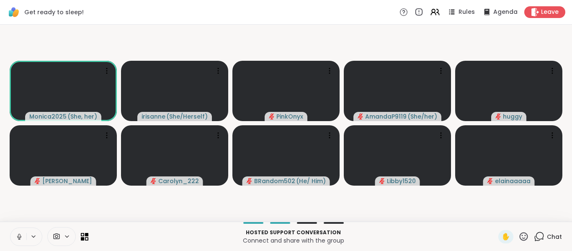
click at [15, 235] on button at bounding box center [18, 237] width 16 height 18
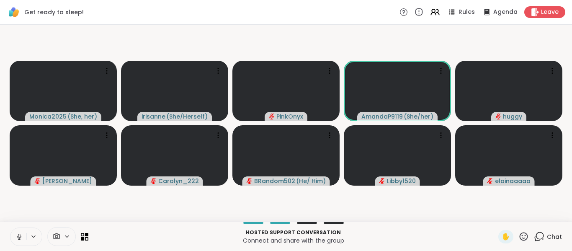
click at [23, 241] on button at bounding box center [18, 237] width 16 height 18
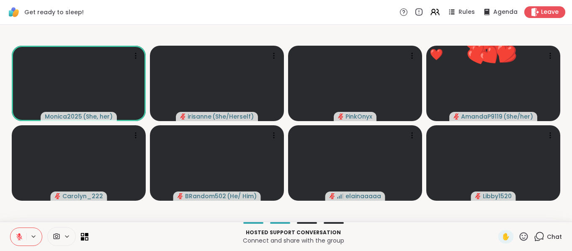
click at [23, 241] on button at bounding box center [18, 237] width 16 height 18
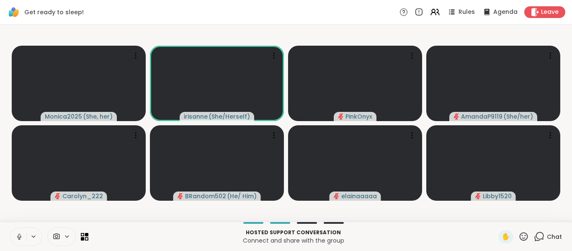
click at [537, 244] on div "Hosted support conversation Connect and share with the group ✋ Chat" at bounding box center [286, 235] width 572 height 29
click at [536, 236] on icon at bounding box center [539, 236] width 10 height 10
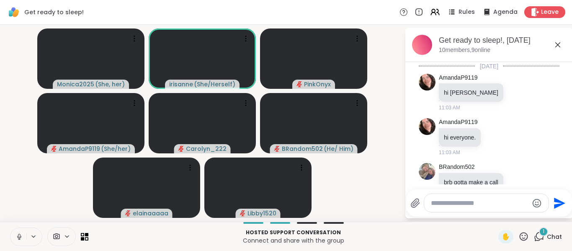
scroll to position [219, 0]
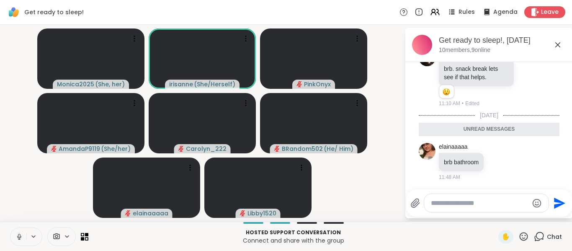
click at [492, 198] on div at bounding box center [486, 203] width 124 height 18
click at [489, 201] on textarea "Type your message" at bounding box center [480, 203] width 98 height 8
paste textarea "**********"
type textarea "**********"
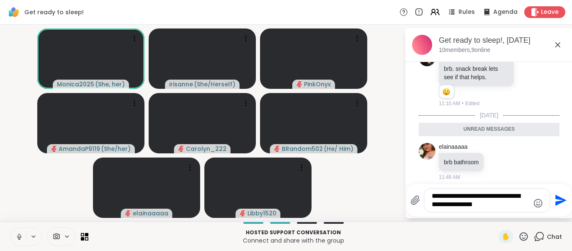
click at [513, 207] on textarea "**********" at bounding box center [481, 200] width 98 height 17
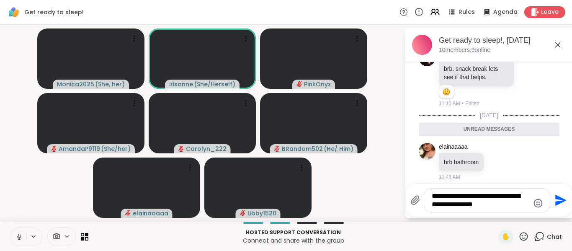
drag, startPoint x: 513, startPoint y: 207, endPoint x: 331, endPoint y: 172, distance: 185.5
click at [331, 172] on div "**********" at bounding box center [286, 123] width 572 height 197
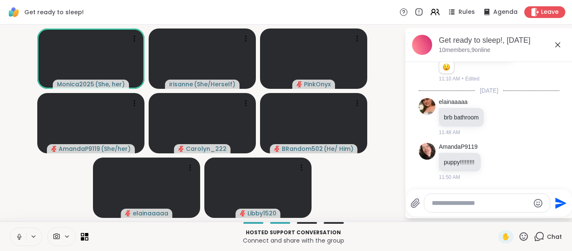
scroll to position [244, 0]
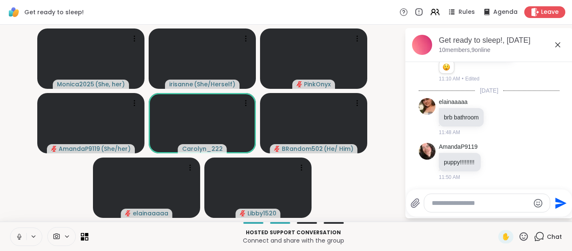
click at [552, 45] on div "Get ready to sleep!, [DATE]" at bounding box center [502, 40] width 127 height 10
click at [556, 45] on icon at bounding box center [558, 45] width 10 height 10
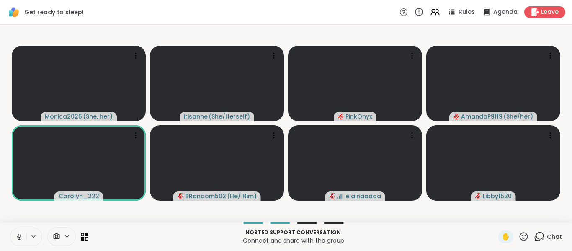
click at [18, 241] on button at bounding box center [18, 237] width 16 height 18
click at [17, 234] on icon at bounding box center [19, 237] width 8 height 8
click at [25, 237] on button at bounding box center [18, 237] width 16 height 18
click at [535, 240] on icon at bounding box center [539, 236] width 10 height 10
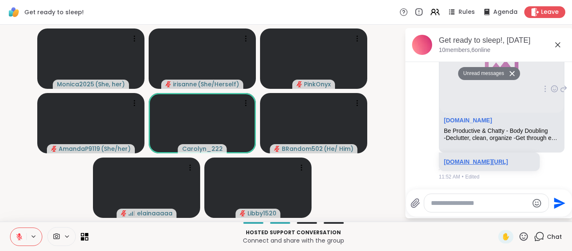
scroll to position [470, 0]
click at [558, 45] on icon at bounding box center [557, 44] width 5 height 5
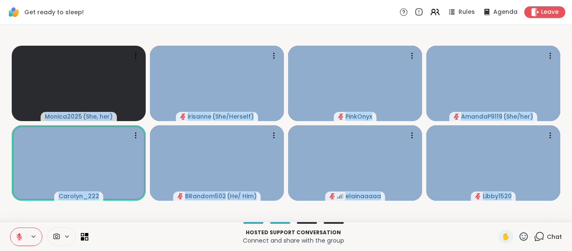
drag, startPoint x: 225, startPoint y: 218, endPoint x: 0, endPoint y: 270, distance: 230.9
click at [0, 250] on html "Get ready to sleep! Rules Agenda Leave Monica2025 ( She, her ) irisanne ( She/H…" at bounding box center [286, 125] width 572 height 251
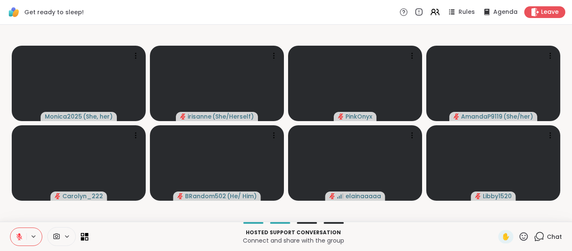
click at [183, 39] on video-player-container "Monica2025 ( She, her ) irisanne ( She/Herself ) PinkOnyx AmandaP9119 ( She/her…" at bounding box center [286, 123] width 562 height 190
click at [15, 230] on button at bounding box center [18, 237] width 16 height 18
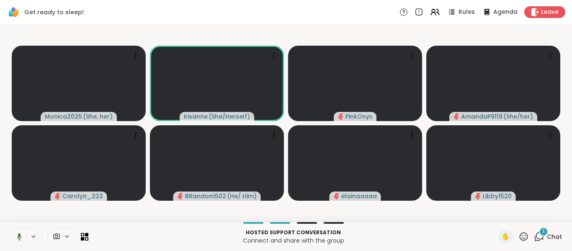
click at [30, 223] on div "Hosted support conversation Connect and share with the group ✋ 1 Chat" at bounding box center [286, 235] width 572 height 29
click at [26, 228] on button at bounding box center [17, 237] width 17 height 18
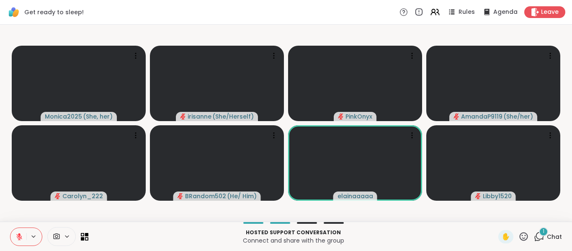
drag, startPoint x: 26, startPoint y: 228, endPoint x: 23, endPoint y: 233, distance: 5.1
click at [23, 233] on button at bounding box center [18, 237] width 16 height 18
click at [23, 233] on button at bounding box center [17, 237] width 17 height 18
click at [21, 234] on icon at bounding box center [19, 237] width 8 height 8
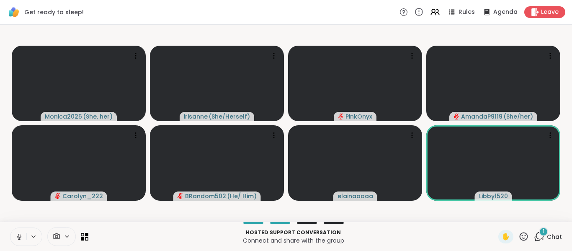
click at [21, 234] on icon at bounding box center [19, 237] width 8 height 8
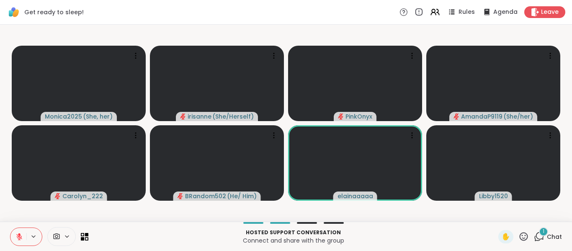
click at [21, 234] on icon at bounding box center [19, 237] width 8 height 8
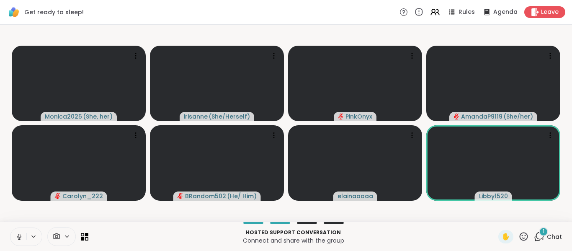
click at [23, 236] on button at bounding box center [18, 237] width 16 height 18
click at [534, 231] on icon at bounding box center [539, 236] width 10 height 10
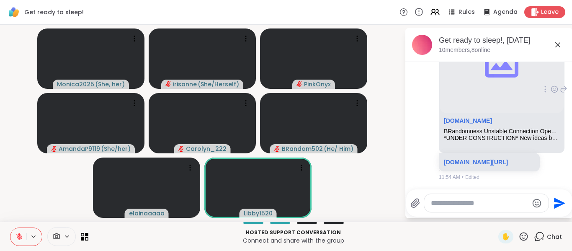
scroll to position [666, 0]
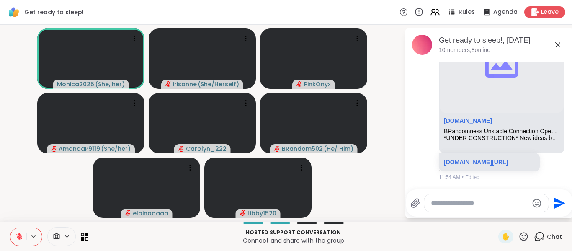
click at [22, 237] on icon at bounding box center [19, 237] width 8 height 8
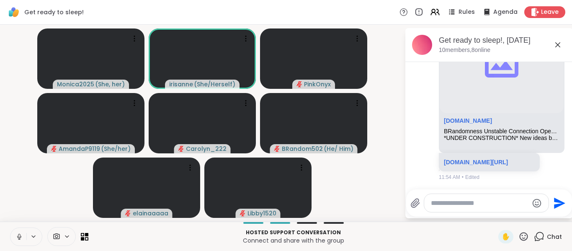
click at [454, 207] on textarea "Type your message" at bounding box center [480, 203] width 98 height 8
paste textarea "**********"
type textarea "**********"
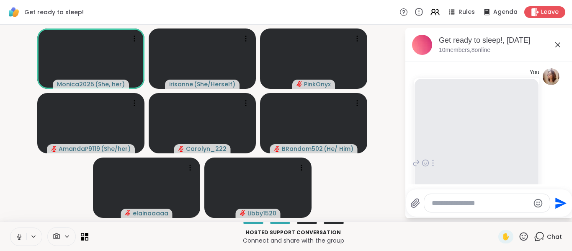
scroll to position [874, 0]
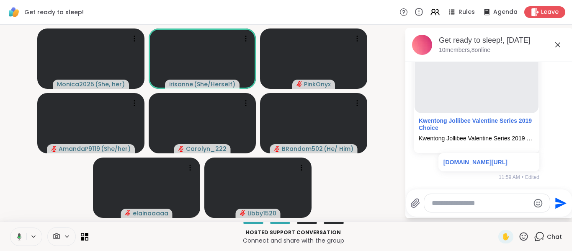
click at [14, 233] on icon at bounding box center [18, 237] width 8 height 8
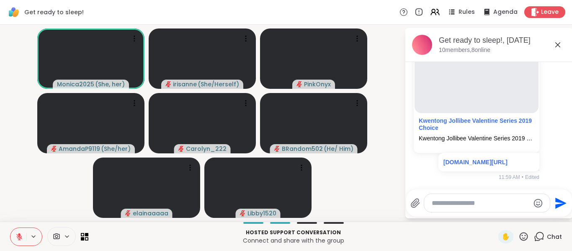
click at [15, 233] on button at bounding box center [18, 237] width 16 height 18
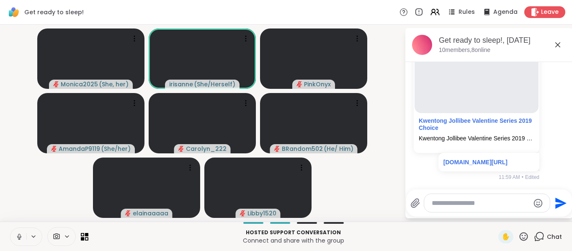
drag, startPoint x: 15, startPoint y: 233, endPoint x: 18, endPoint y: 237, distance: 4.4
click at [18, 237] on icon at bounding box center [19, 237] width 8 height 8
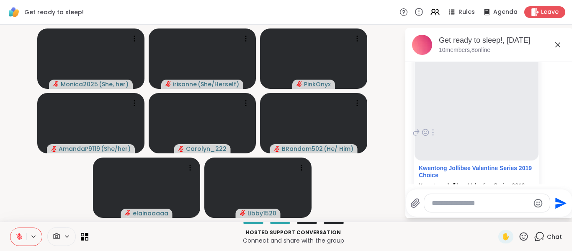
scroll to position [785, 0]
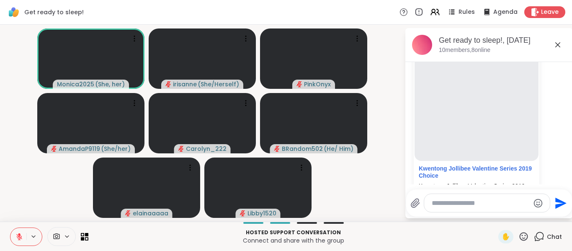
click at [16, 236] on icon at bounding box center [19, 237] width 8 height 8
click at [15, 239] on button at bounding box center [18, 237] width 16 height 18
click at [559, 44] on icon at bounding box center [558, 45] width 10 height 10
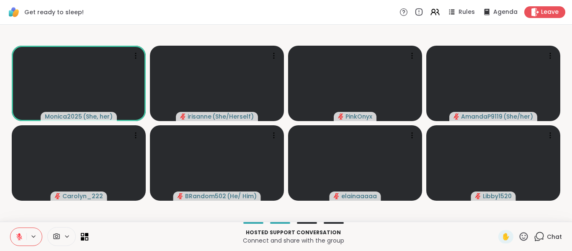
click at [18, 235] on icon at bounding box center [19, 237] width 6 height 6
click at [18, 235] on icon at bounding box center [19, 237] width 8 height 8
click at [19, 234] on icon at bounding box center [19, 234] width 3 height 3
click at [19, 234] on icon at bounding box center [19, 237] width 8 height 8
click at [19, 234] on icon at bounding box center [19, 234] width 3 height 3
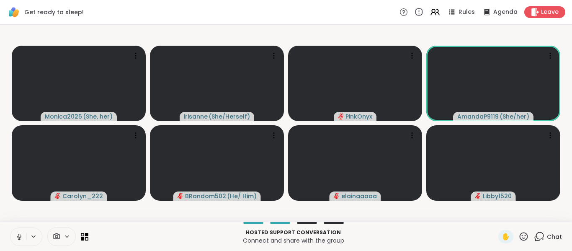
click at [19, 234] on icon at bounding box center [19, 237] width 8 height 8
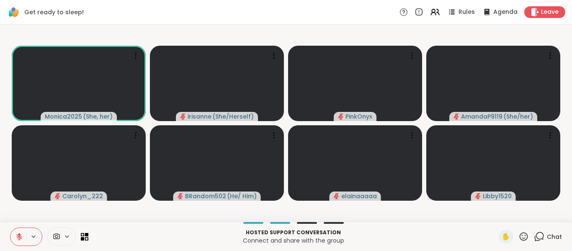
click at [19, 234] on icon at bounding box center [19, 234] width 3 height 3
click at [19, 234] on icon at bounding box center [19, 237] width 8 height 8
click at [18, 235] on icon at bounding box center [19, 237] width 6 height 6
click at [18, 234] on icon at bounding box center [19, 237] width 8 height 8
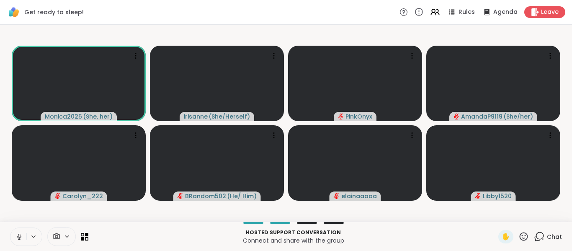
click at [18, 234] on icon at bounding box center [19, 237] width 8 height 8
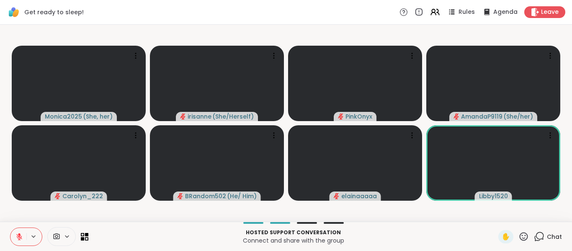
click at [18, 234] on icon at bounding box center [19, 237] width 8 height 8
drag, startPoint x: 18, startPoint y: 234, endPoint x: 15, endPoint y: 226, distance: 9.3
click at [15, 226] on div "Hosted support conversation Connect and share with the group ✋ Chat" at bounding box center [286, 235] width 572 height 29
click at [16, 237] on icon at bounding box center [19, 237] width 8 height 8
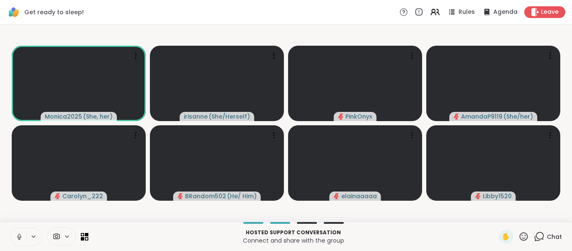
click at [16, 237] on icon at bounding box center [19, 237] width 8 height 8
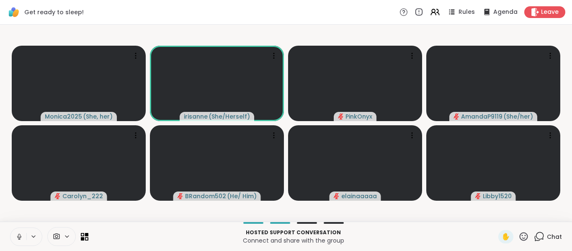
click at [15, 246] on div "Hosted support conversation Connect and share with the group ✋ Chat" at bounding box center [286, 235] width 572 height 29
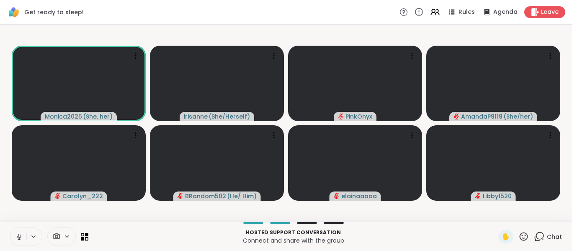
click at [17, 237] on icon at bounding box center [19, 237] width 8 height 8
click at [19, 238] on icon at bounding box center [19, 237] width 8 height 8
click at [19, 239] on icon at bounding box center [18, 237] width 8 height 8
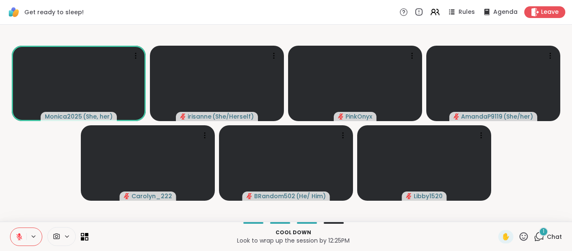
click at [19, 233] on icon at bounding box center [19, 237] width 8 height 8
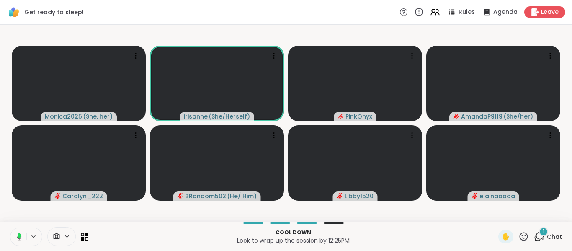
click at [19, 233] on icon at bounding box center [18, 237] width 8 height 8
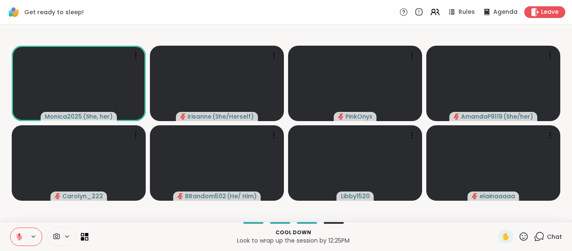
click at [21, 238] on icon at bounding box center [19, 237] width 6 height 6
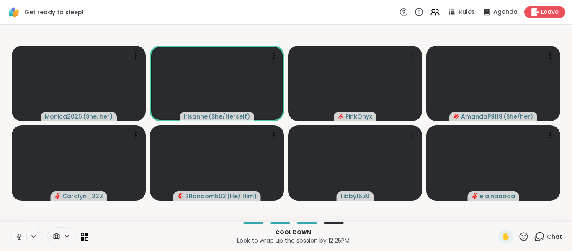
click at [21, 238] on icon at bounding box center [19, 237] width 8 height 8
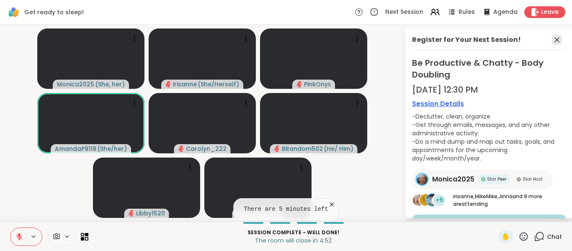
click at [552, 41] on icon at bounding box center [557, 40] width 10 height 10
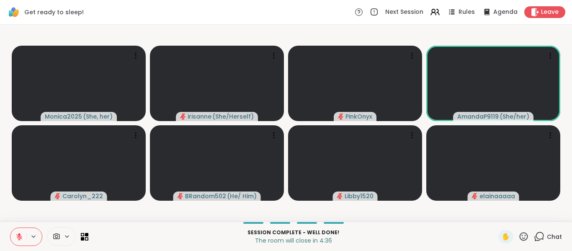
click at [206, 203] on video-player-container "Monica2025 ( She, her ) irisanne ( She/Herself ) PinkOnyx AmandaP9119 ( She/her…" at bounding box center [286, 123] width 562 height 190
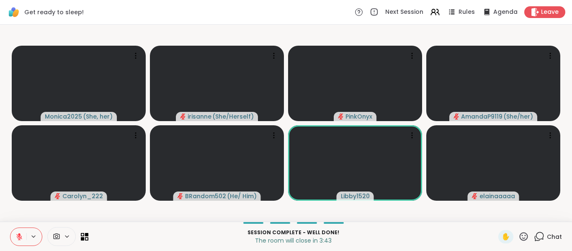
click at [13, 235] on button at bounding box center [18, 237] width 16 height 18
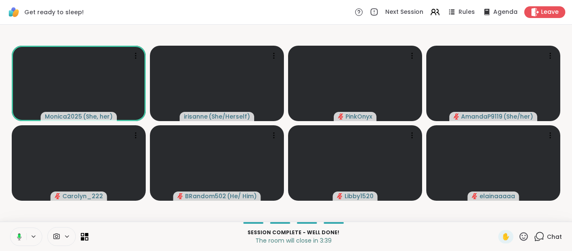
click at [13, 235] on button at bounding box center [17, 237] width 17 height 18
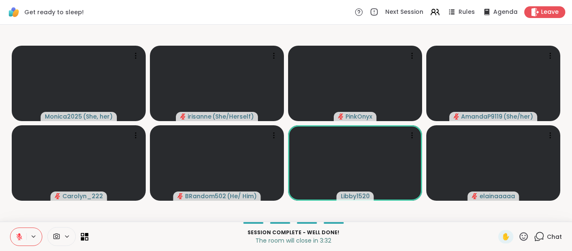
click at [13, 235] on button at bounding box center [18, 237] width 16 height 18
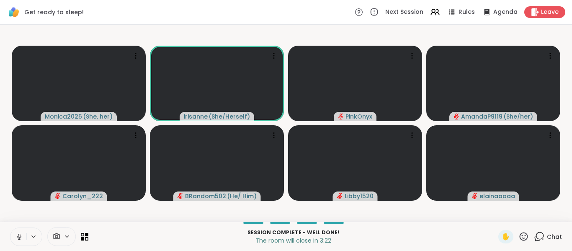
click at [11, 233] on button at bounding box center [18, 237] width 16 height 18
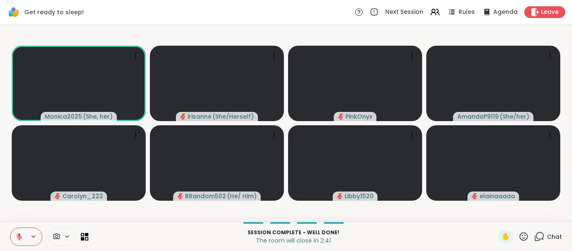
click at [29, 213] on video-player-container "Monica2025 ( She, her ) irisanne ( She/Herself ) PinkOnyx AmandaP9119 ( She/her…" at bounding box center [286, 123] width 562 height 190
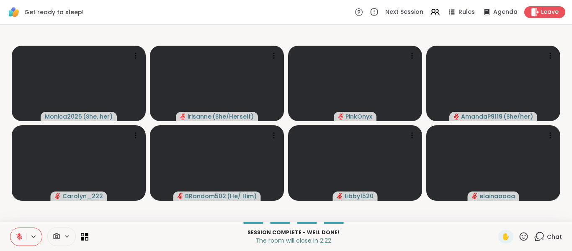
click at [18, 239] on icon at bounding box center [19, 237] width 8 height 8
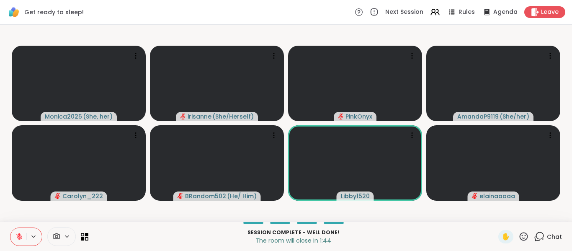
click at [18, 239] on icon at bounding box center [19, 237] width 8 height 8
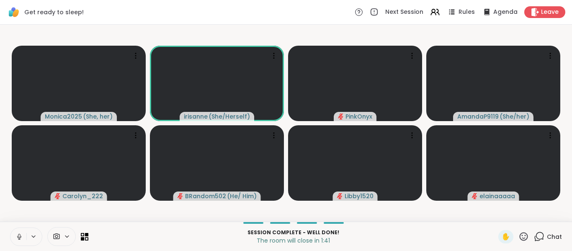
click at [18, 239] on icon at bounding box center [19, 237] width 8 height 8
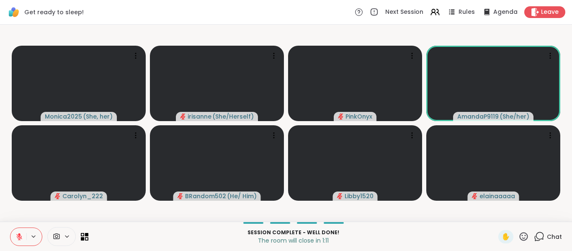
click at [536, 231] on icon at bounding box center [539, 236] width 10 height 10
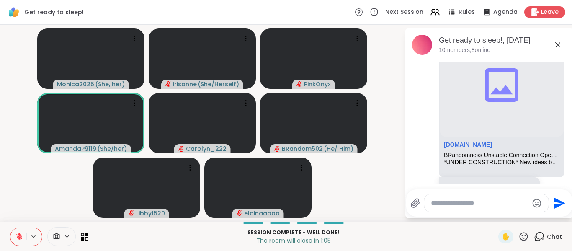
scroll to position [948, 0]
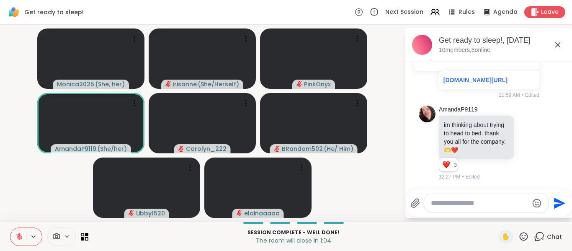
click at [557, 42] on icon at bounding box center [558, 45] width 10 height 10
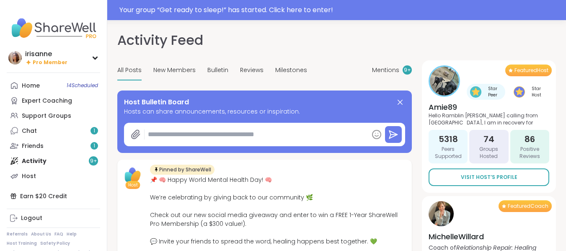
click at [54, 113] on div "Support Groups" at bounding box center [46, 116] width 49 height 8
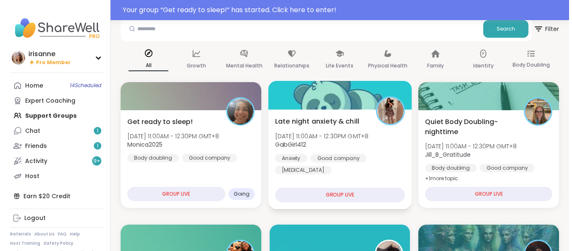
scroll to position [56, 0]
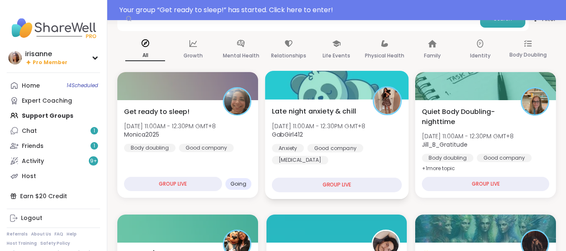
click at [365, 131] on span "GabGirl412" at bounding box center [318, 134] width 93 height 8
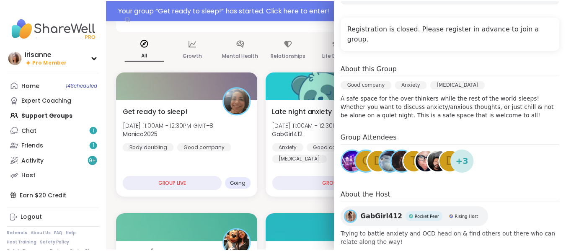
scroll to position [164, 0]
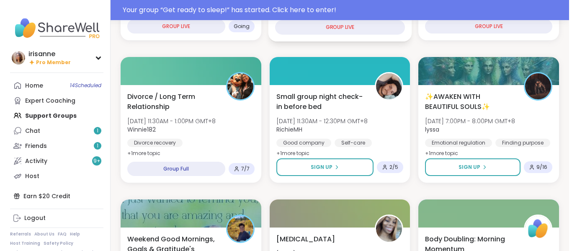
scroll to position [221, 0]
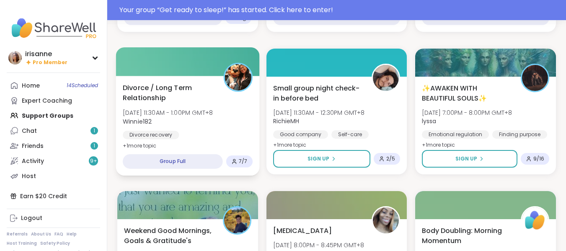
click at [187, 133] on div "Divorce recovery Going through divorce" at bounding box center [188, 141] width 130 height 21
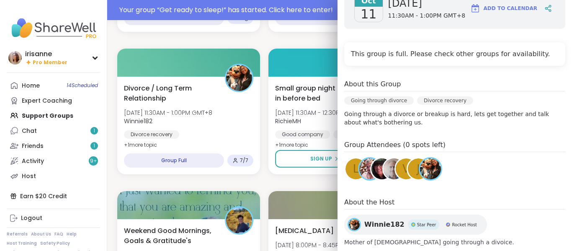
scroll to position [149, 0]
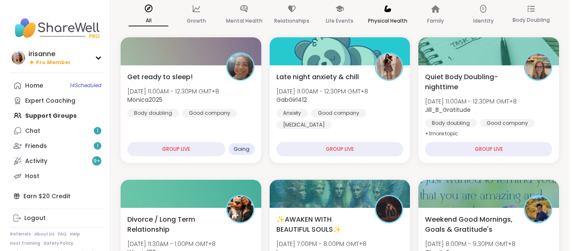
scroll to position [70, 0]
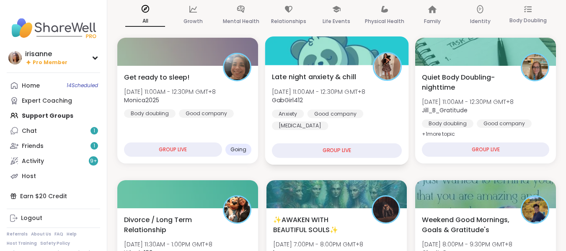
click at [362, 101] on span "GabGirl412" at bounding box center [318, 100] width 93 height 8
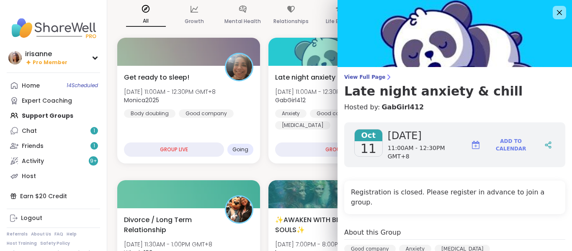
scroll to position [0, 0]
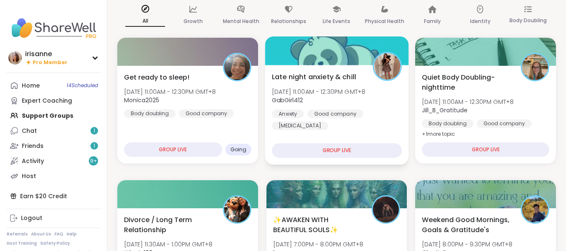
click at [365, 93] on span "Sat, Oct 11 | 11:00AM - 12:30PM GMT+8" at bounding box center [318, 91] width 93 height 8
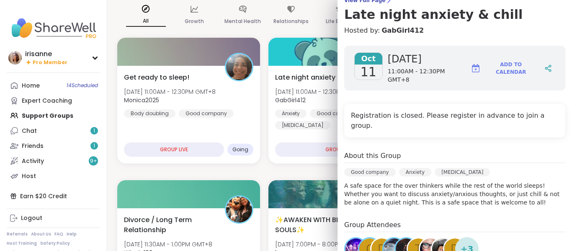
scroll to position [77, 0]
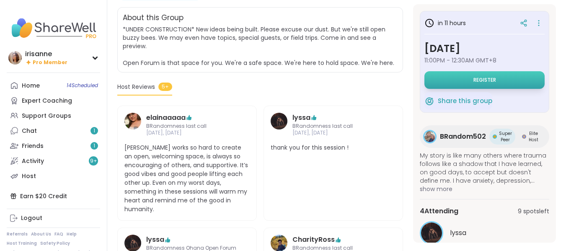
click at [511, 77] on button "Register" at bounding box center [484, 80] width 120 height 18
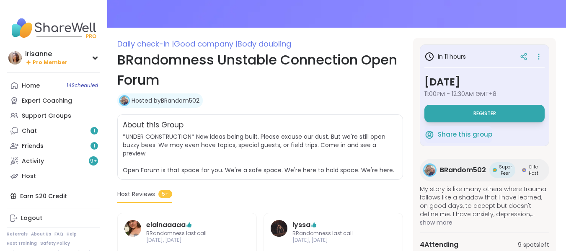
scroll to position [82, 0]
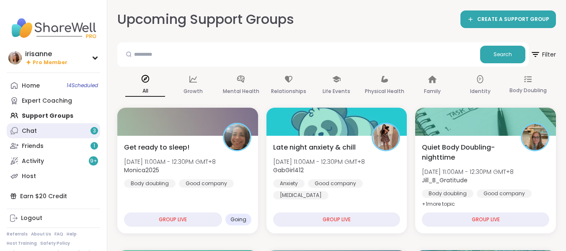
click at [66, 135] on link "Chat 3" at bounding box center [53, 130] width 93 height 15
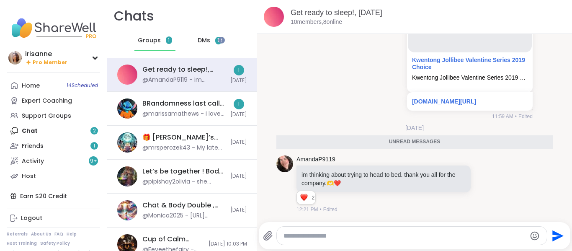
click at [201, 39] on span "DMs" at bounding box center [204, 40] width 13 height 8
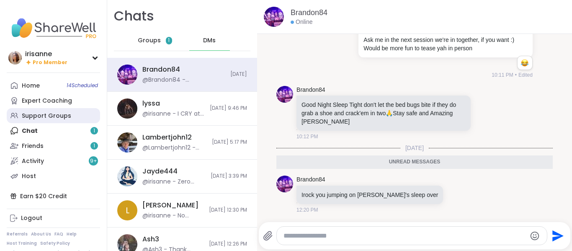
click at [47, 113] on div "Support Groups" at bounding box center [46, 116] width 49 height 8
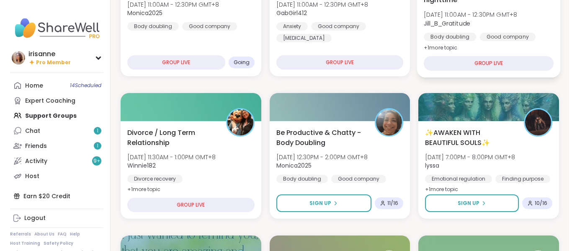
scroll to position [157, 0]
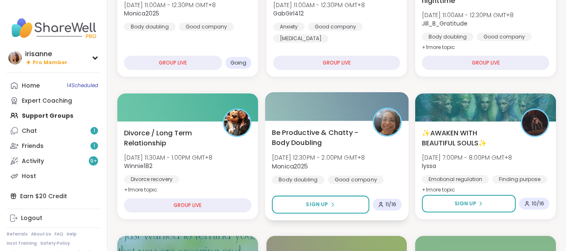
click at [352, 163] on span "Monica2025" at bounding box center [318, 166] width 93 height 8
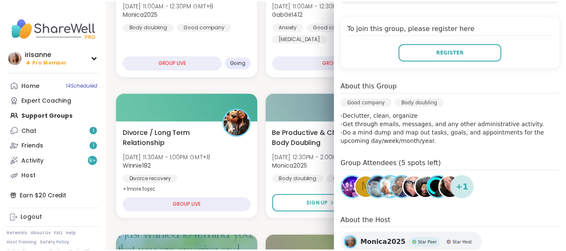
scroll to position [176, 0]
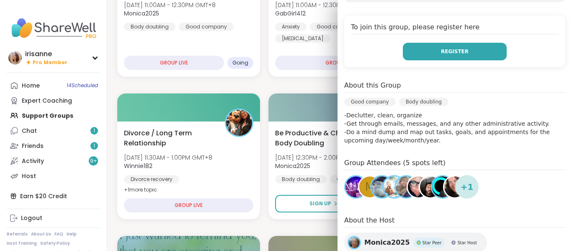
click at [471, 55] on button "Register" at bounding box center [455, 52] width 104 height 18
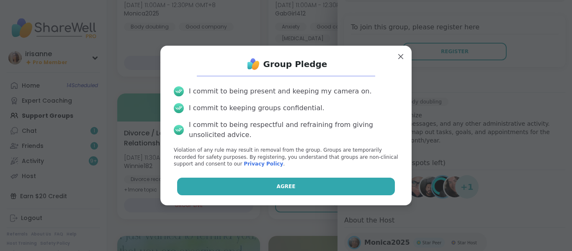
click at [335, 195] on button "Agree" at bounding box center [286, 186] width 218 height 18
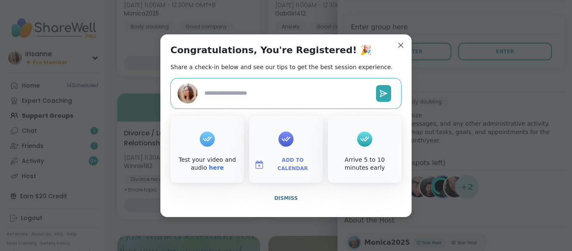
type textarea "*"
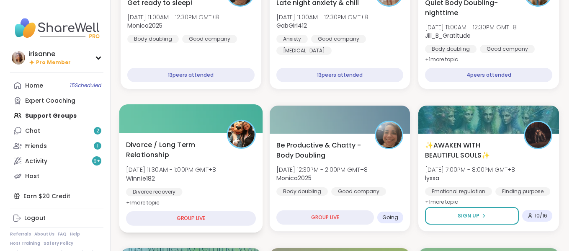
scroll to position [144, 0]
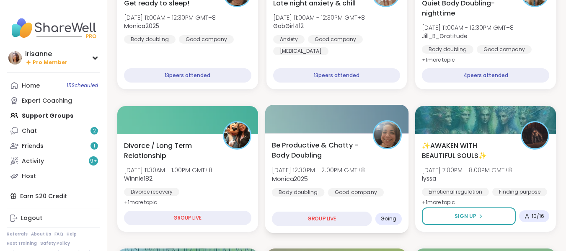
click at [339, 132] on div at bounding box center [336, 119] width 143 height 28
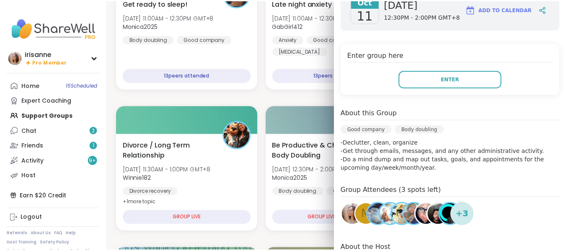
scroll to position [149, 0]
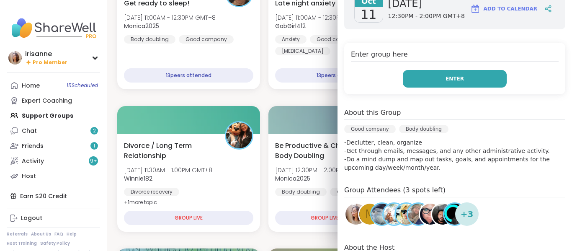
click at [486, 75] on button "Enter" at bounding box center [455, 79] width 104 height 18
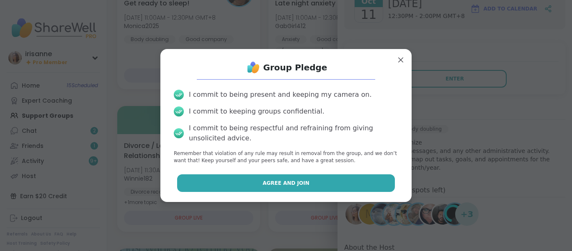
click at [293, 178] on button "Agree and Join" at bounding box center [286, 183] width 218 height 18
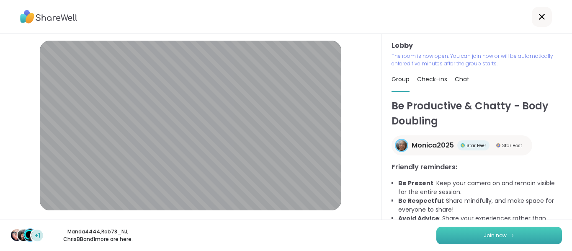
click at [545, 231] on button "Join now" at bounding box center [499, 235] width 126 height 18
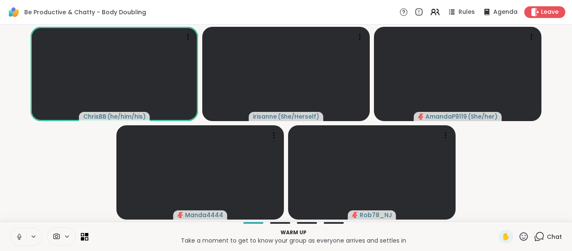
click at [16, 234] on icon at bounding box center [19, 237] width 8 height 8
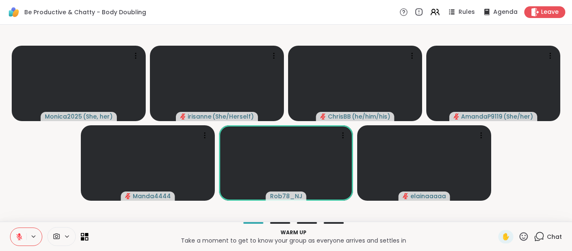
click at [15, 190] on video-player-container "Monica2025 ( She, her ) [PERSON_NAME] ( She/Herself ) [PERSON_NAME] ( he/him/hi…" at bounding box center [286, 123] width 562 height 190
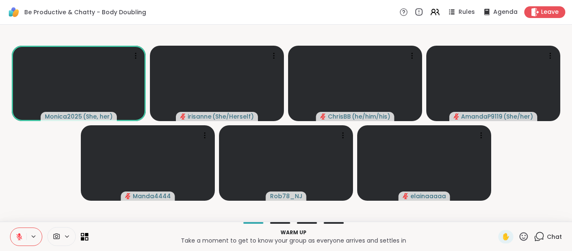
click at [21, 231] on button at bounding box center [18, 237] width 16 height 18
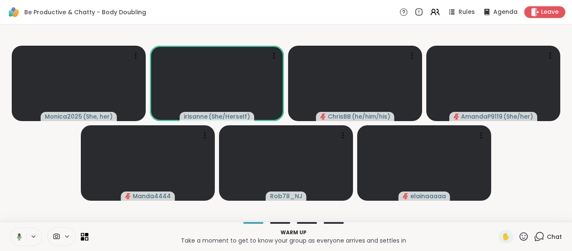
click at [21, 231] on button at bounding box center [17, 237] width 17 height 18
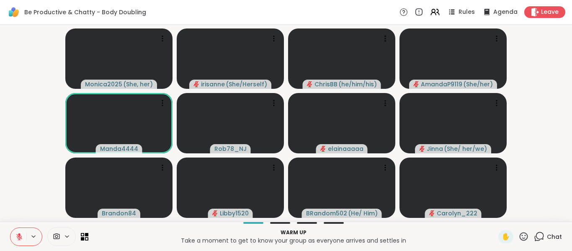
click at [20, 241] on button at bounding box center [18, 237] width 16 height 18
click at [20, 241] on button at bounding box center [17, 237] width 17 height 18
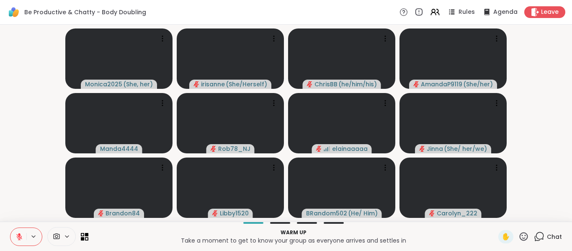
drag, startPoint x: 20, startPoint y: 241, endPoint x: 25, endPoint y: 208, distance: 32.6
click at [25, 208] on div "Be Productive & Chatty - Body Doubling Rules Agenda Leave Monica2025 ( She, her…" at bounding box center [286, 125] width 572 height 251
click at [23, 241] on button at bounding box center [18, 237] width 16 height 18
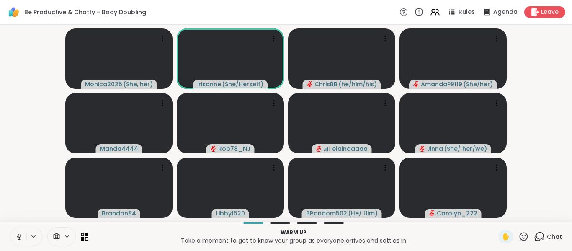
click at [23, 241] on button at bounding box center [18, 237] width 16 height 18
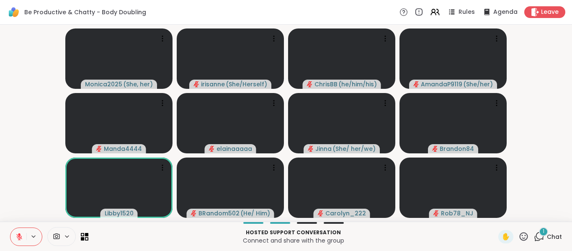
click at [534, 230] on div "1 Chat" at bounding box center [548, 236] width 28 height 13
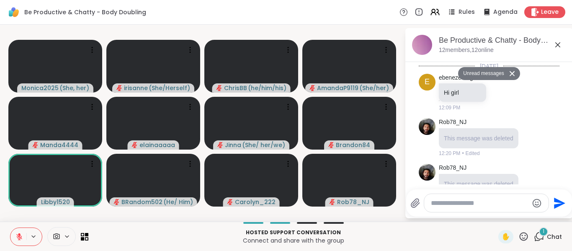
scroll to position [116, 0]
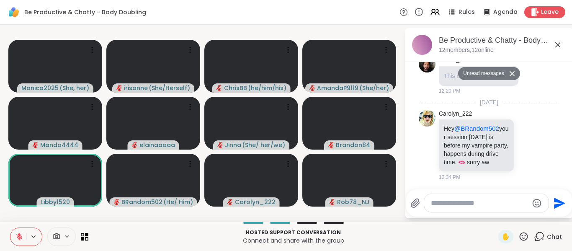
click at [555, 44] on icon at bounding box center [558, 45] width 10 height 10
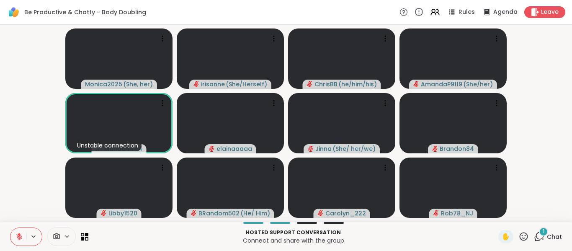
click at [536, 237] on icon at bounding box center [539, 236] width 10 height 10
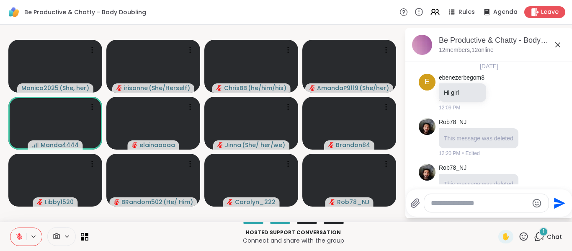
scroll to position [198, 0]
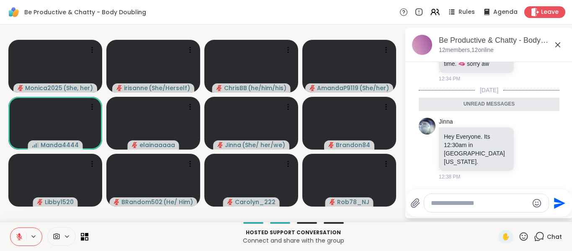
click at [466, 202] on textarea "Type your message" at bounding box center [480, 203] width 98 height 8
type textarea "***"
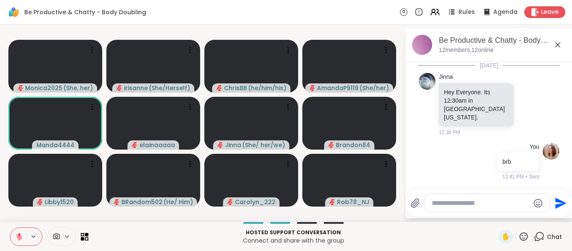
scroll to position [222, 0]
